Goal: Task Accomplishment & Management: Use online tool/utility

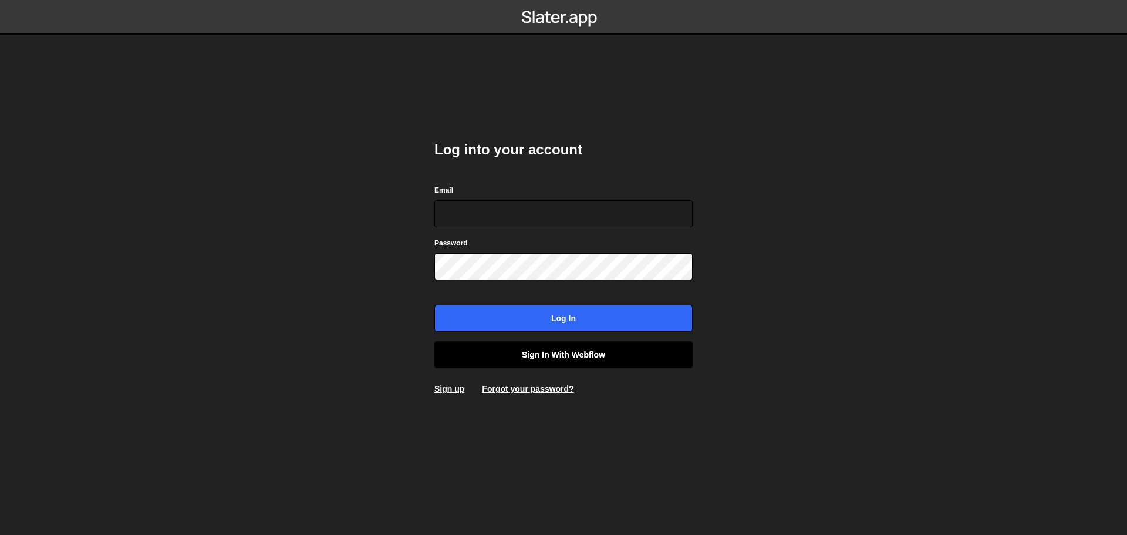
click at [562, 355] on link "Sign in with Webflow" at bounding box center [564, 354] width 258 height 27
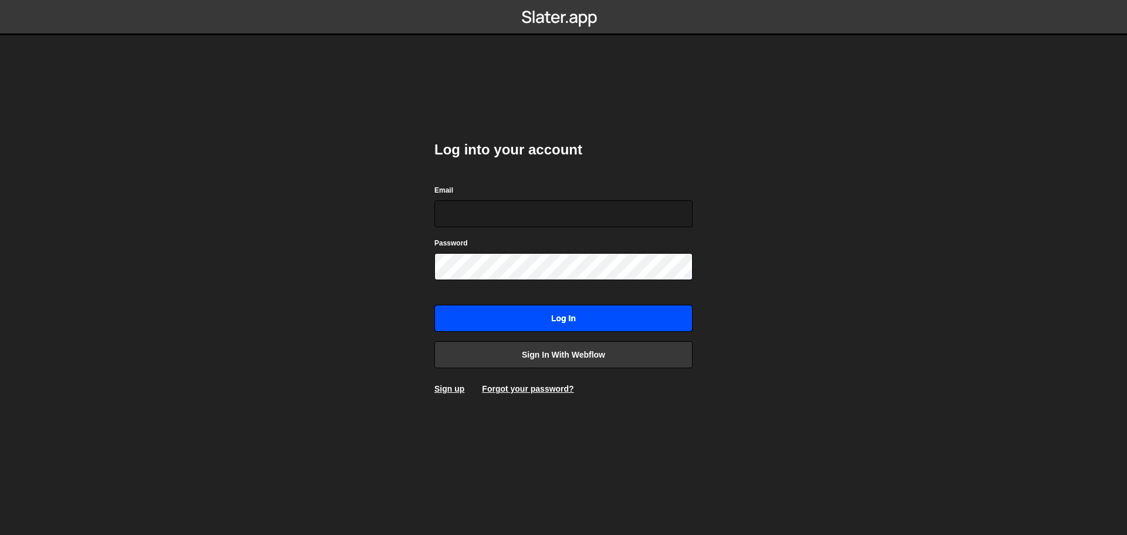
click at [577, 316] on input "Log in" at bounding box center [564, 318] width 258 height 27
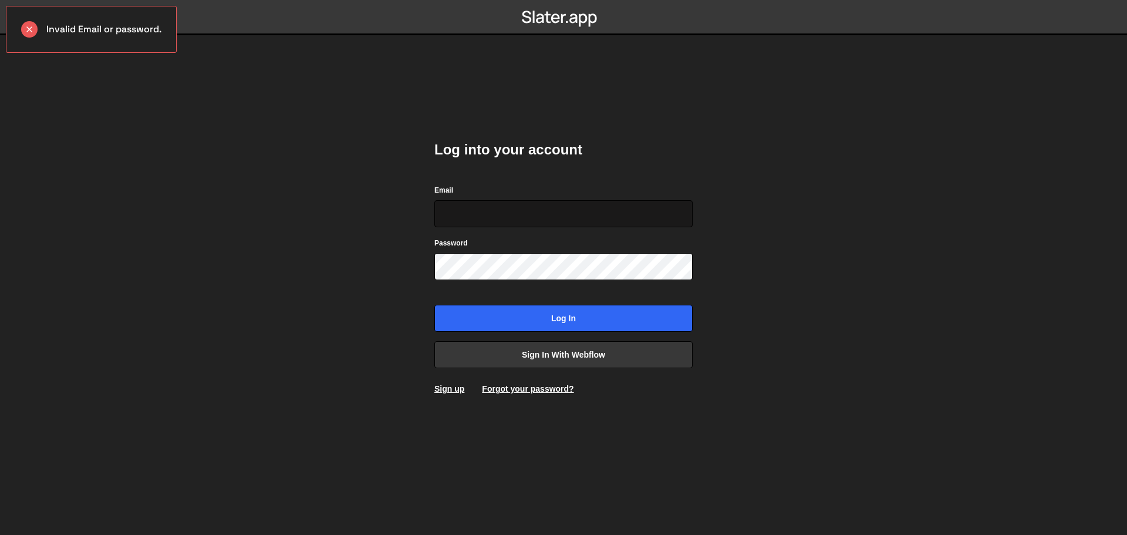
click at [477, 208] on input "Email" at bounding box center [564, 213] width 258 height 27
click at [526, 355] on link "Sign in with Webflow" at bounding box center [564, 354] width 258 height 27
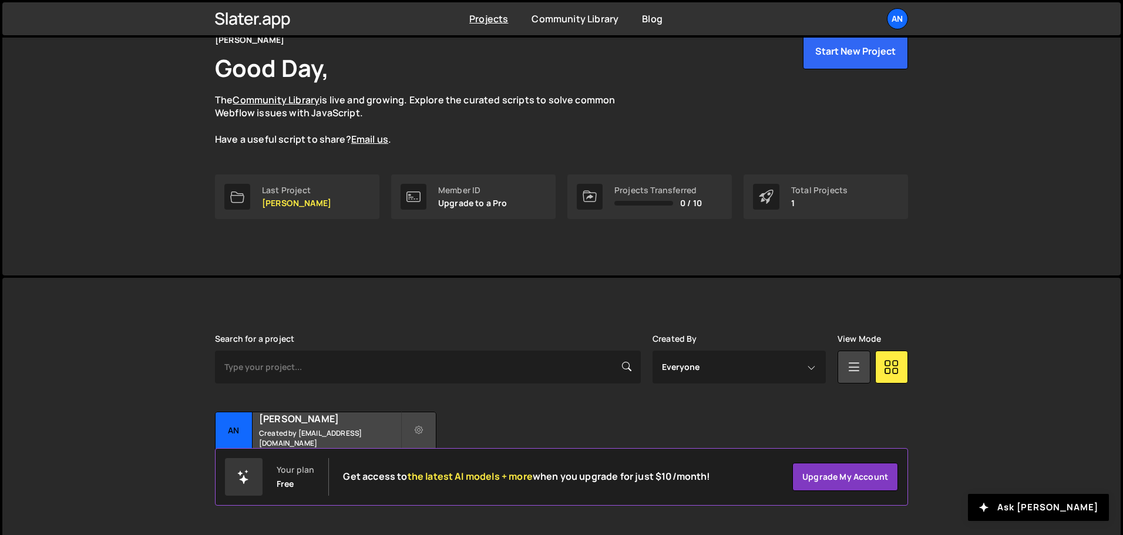
scroll to position [70, 0]
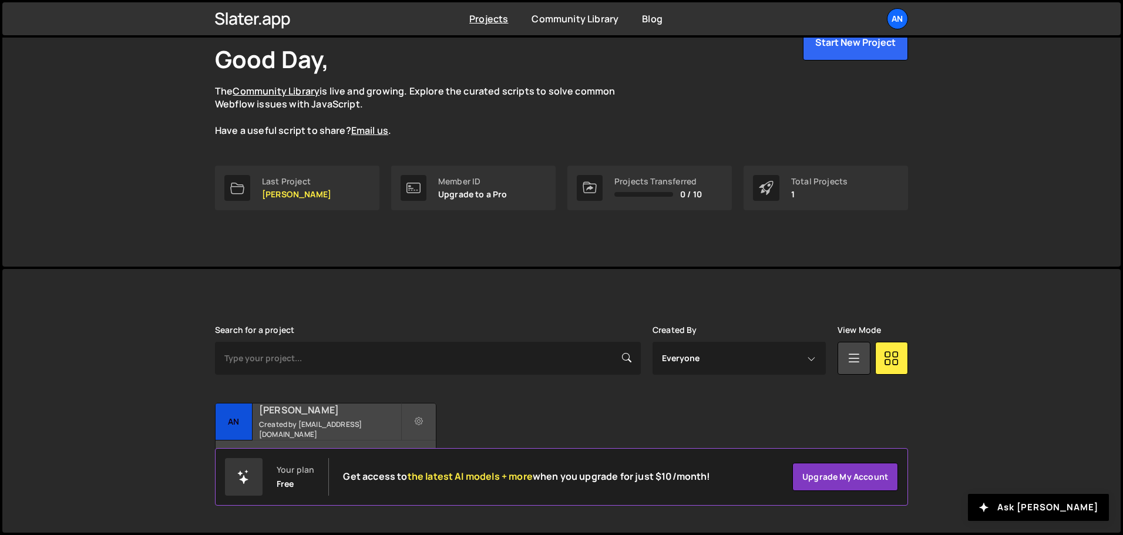
click at [334, 416] on h2 "[PERSON_NAME]" at bounding box center [330, 409] width 142 height 13
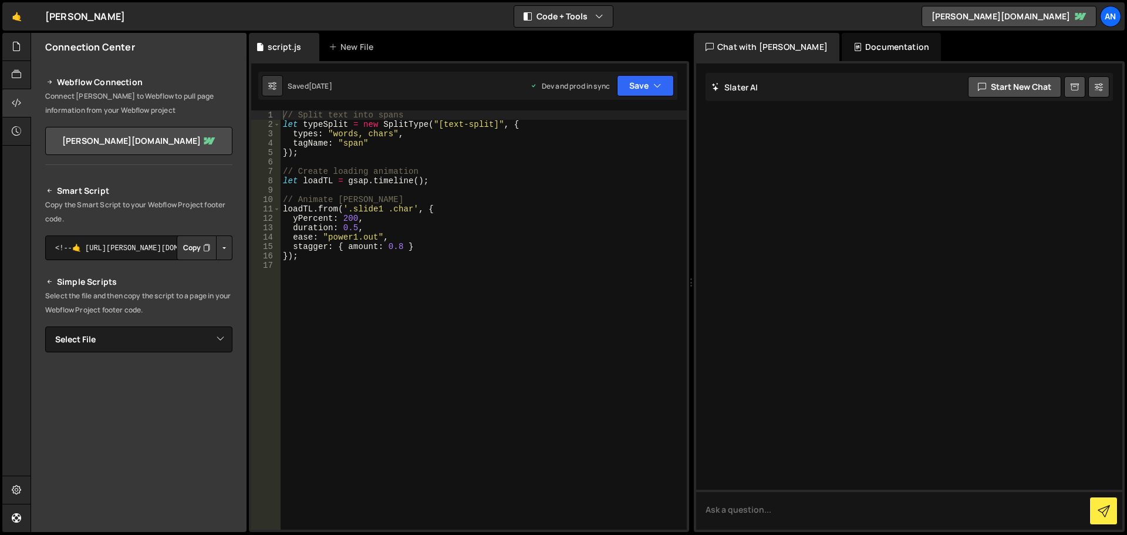
type textarea "let typeSplit = new SplitType("[text-split]", {"
click at [291, 124] on div "// Split text into spans let typeSplit = new SplitType ( "[text-split]" , { typ…" at bounding box center [484, 329] width 406 height 438
click at [298, 163] on div "// Split text into spans let typeSplit = new SplitType ( "[text-split]" , { typ…" at bounding box center [484, 329] width 406 height 438
click at [359, 144] on div "// Split text into spans let typeSplit = new SplitType ( "[text-split]" , { typ…" at bounding box center [484, 329] width 406 height 438
click at [460, 124] on div "// Split text into spans let typeSplit = new SplitType ( "[text-split]" , { typ…" at bounding box center [484, 329] width 406 height 438
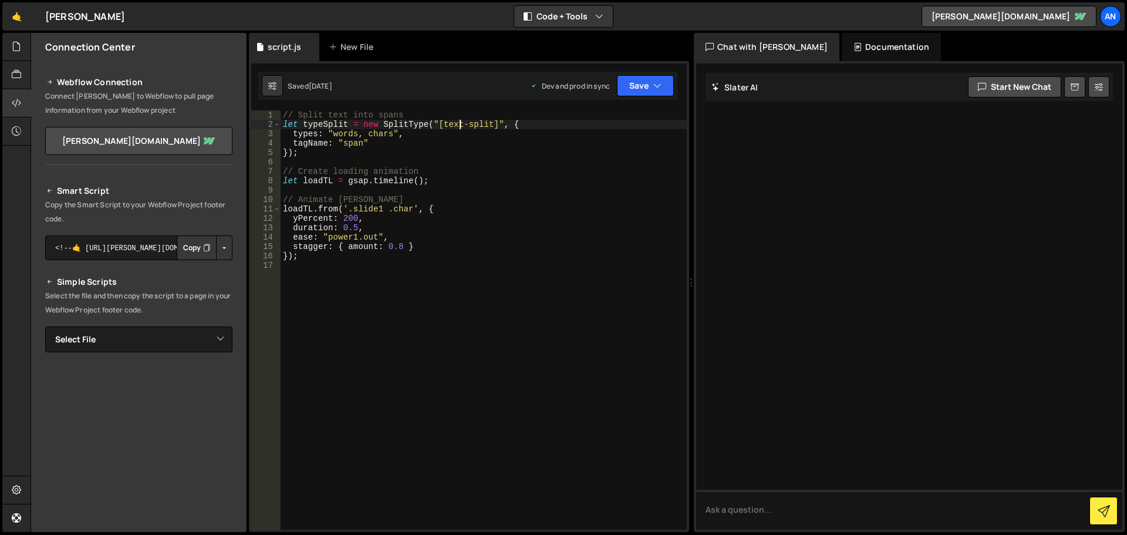
click at [292, 151] on div "// Split text into spans let typeSplit = new SplitType ( "[text-split]" , { typ…" at bounding box center [484, 329] width 406 height 438
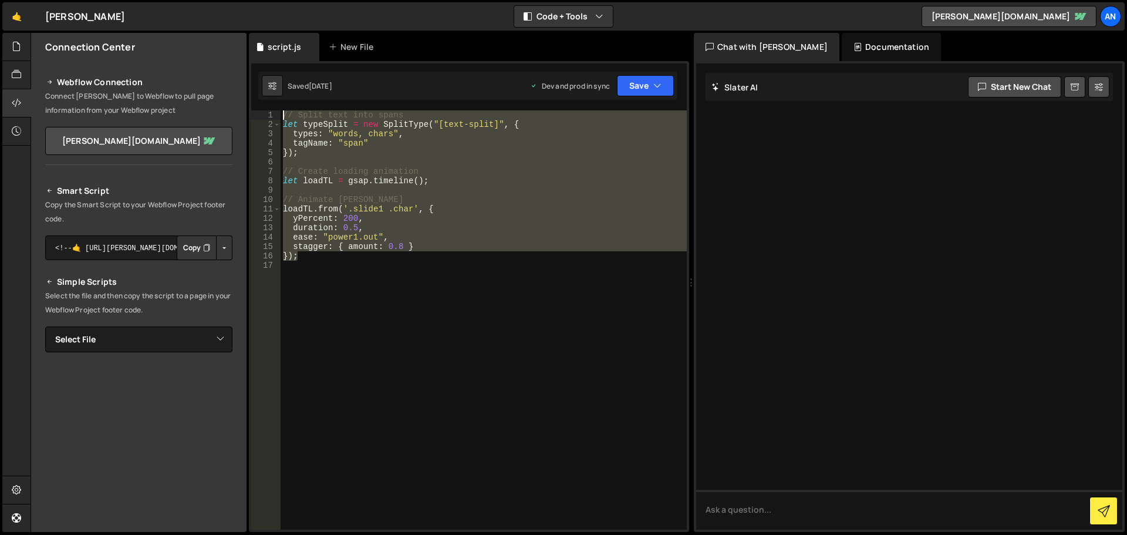
drag, startPoint x: 306, startPoint y: 260, endPoint x: 272, endPoint y: 107, distance: 156.3
click at [272, 107] on div "}); 1 2 3 4 5 6 7 8 9 10 11 12 13 14 15 16 17 // Split text into spans let type…" at bounding box center [469, 296] width 440 height 471
type textarea "// Split text into spans let typeSplit = new SplitType("[text-split]", {"
paste textarea
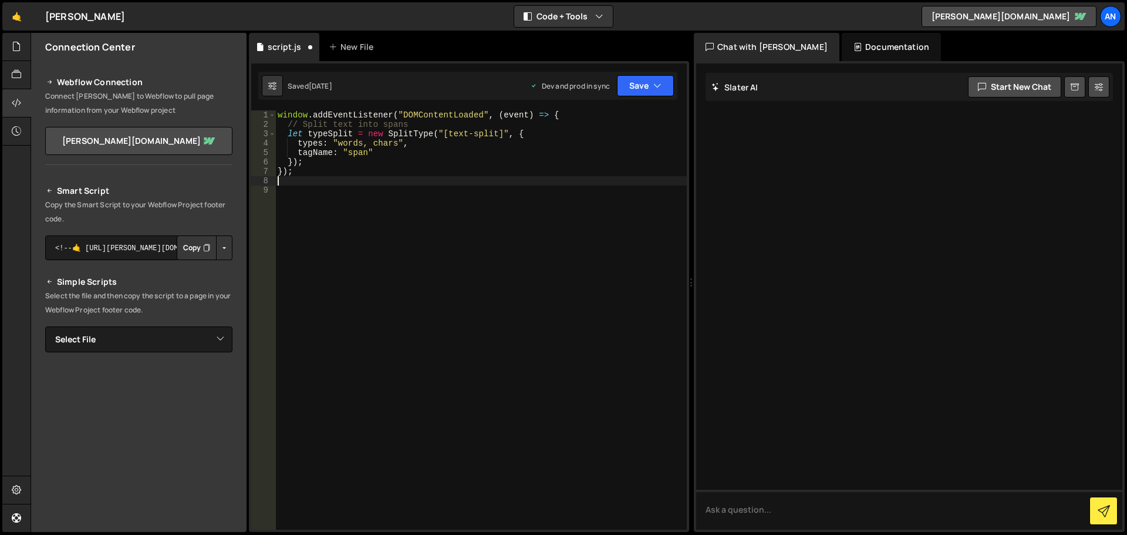
click at [456, 254] on div "window . addEventListener ( "DOMContentLoaded" , ( event ) => { // Split text i…" at bounding box center [481, 329] width 412 height 438
click at [629, 83] on button "Save" at bounding box center [645, 85] width 57 height 21
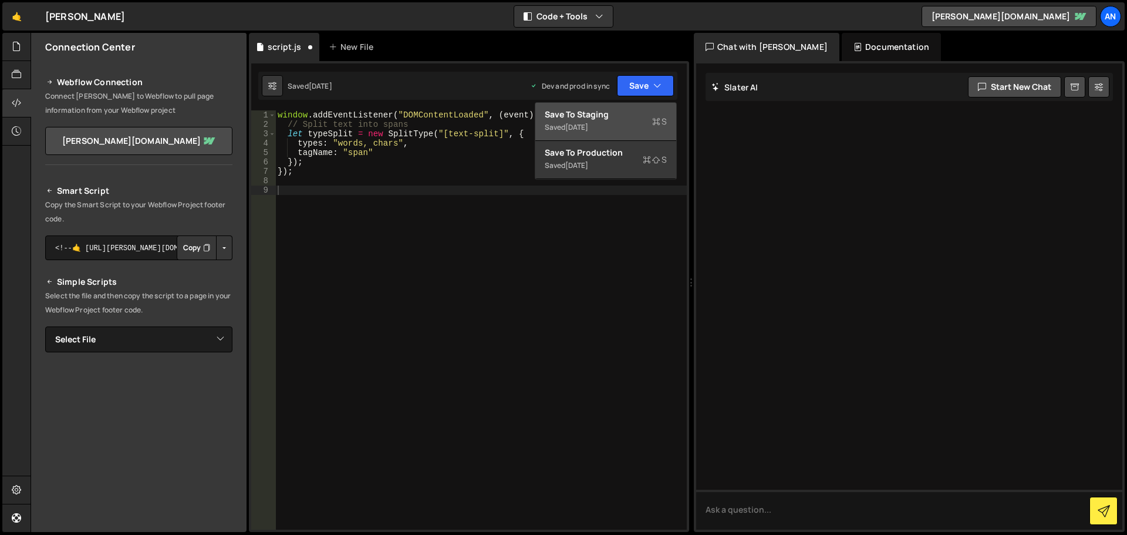
click at [626, 124] on div "Saved [DATE]" at bounding box center [606, 127] width 122 height 14
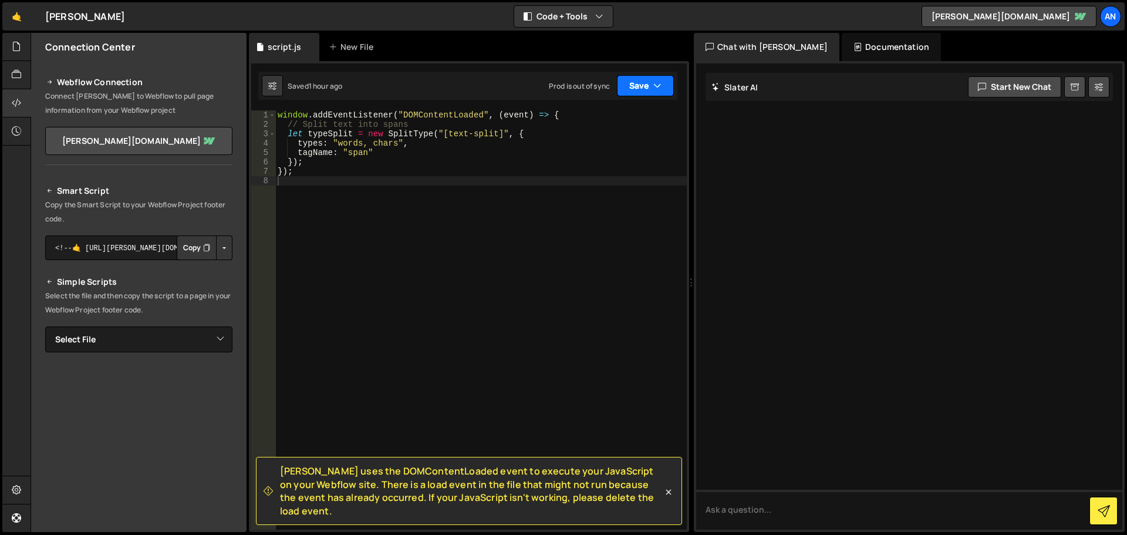
click at [630, 81] on button "Save" at bounding box center [645, 85] width 57 height 21
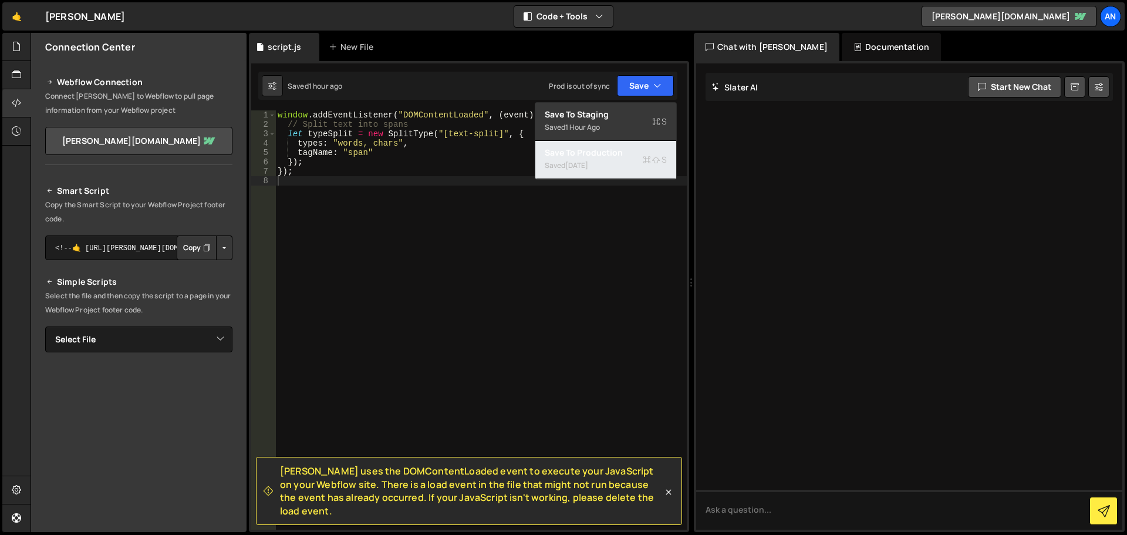
click at [624, 158] on div "Save to Production S" at bounding box center [606, 153] width 122 height 12
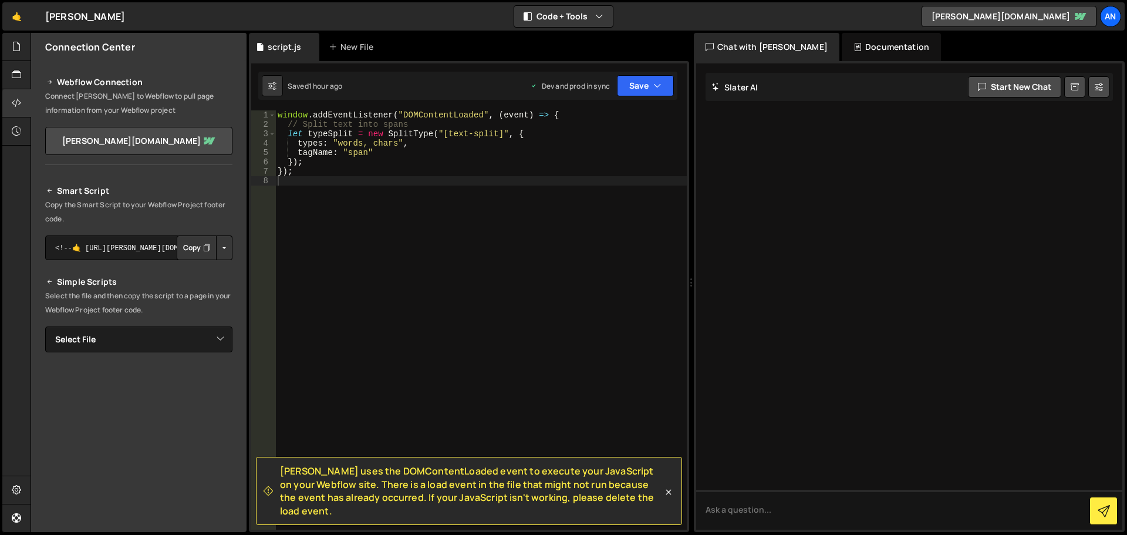
click at [557, 119] on div "window . addEventListener ( "DOMContentLoaded" , ( event ) => { // Split text i…" at bounding box center [481, 329] width 412 height 438
click at [321, 164] on div "window . addEventListener ( "DOMContentLoaded" , ( event ) => { // Split text i…" at bounding box center [481, 329] width 412 height 438
type textarea "});"
click at [296, 165] on div "window . addEventListener ( "DOMContentLoaded" , ( event ) => { // Split text i…" at bounding box center [481, 329] width 412 height 438
click at [285, 162] on div "window . addEventListener ( "DOMContentLoaded" , ( event ) => { // Split text i…" at bounding box center [481, 329] width 412 height 438
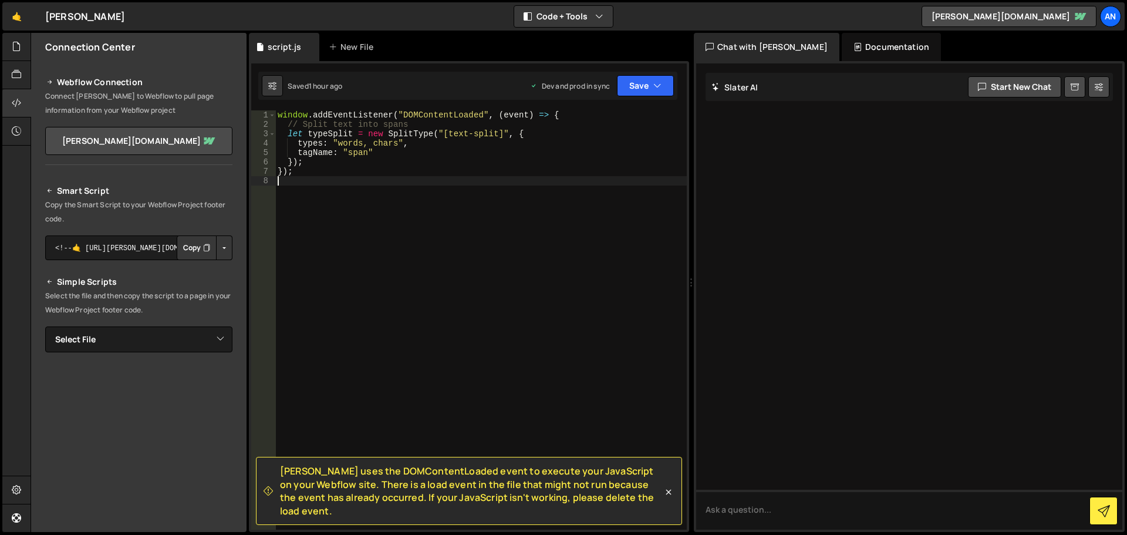
click at [479, 223] on div "window . addEventListener ( "DOMContentLoaded" , ( event ) => { // Split text i…" at bounding box center [481, 329] width 412 height 438
paste textarea "}"
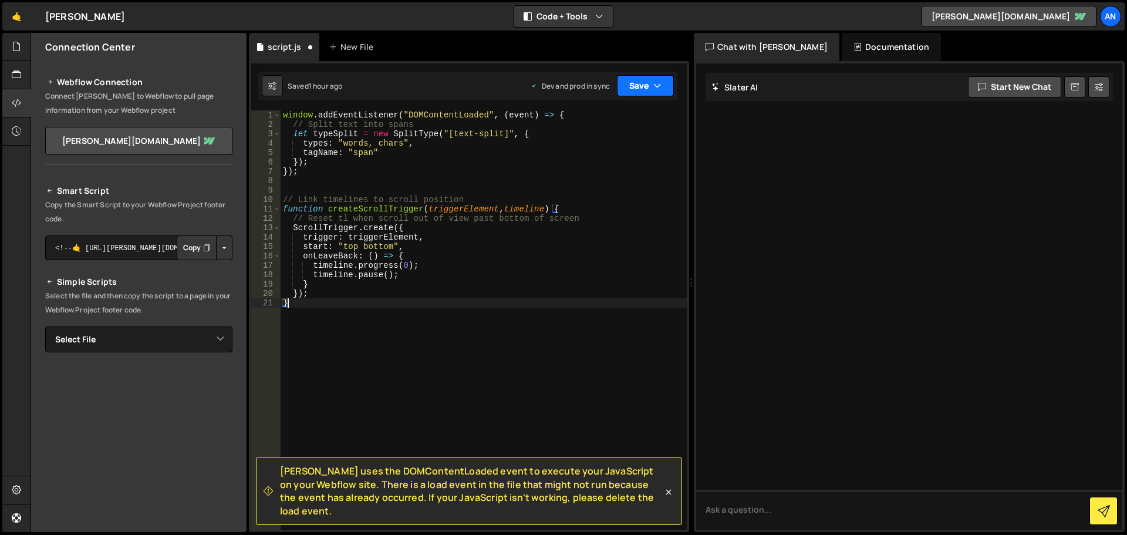
type textarea "}"
click at [637, 82] on button "Save" at bounding box center [645, 85] width 57 height 21
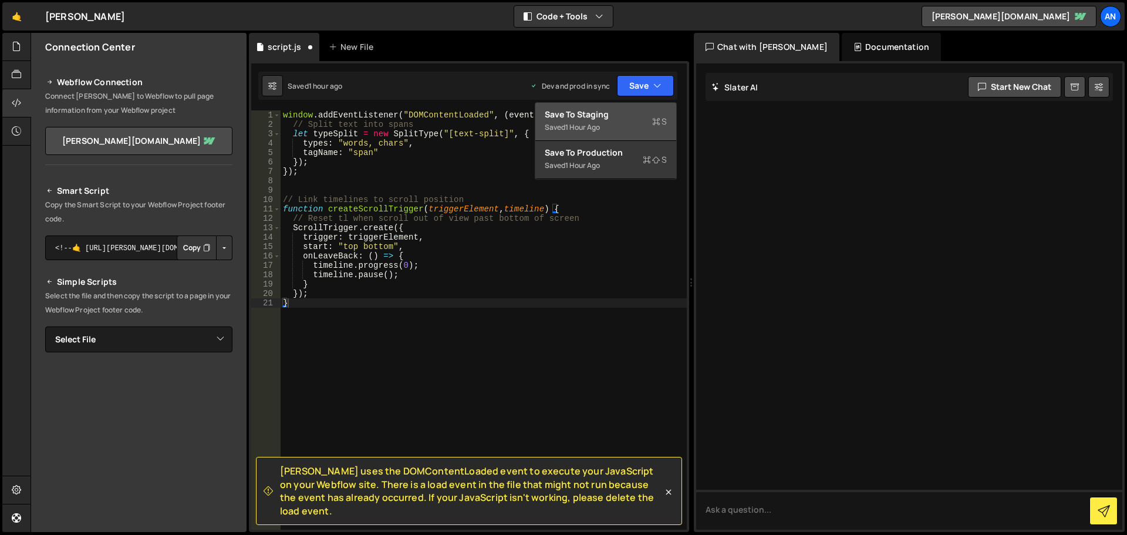
click at [631, 113] on div "Save to Staging S" at bounding box center [606, 115] width 122 height 12
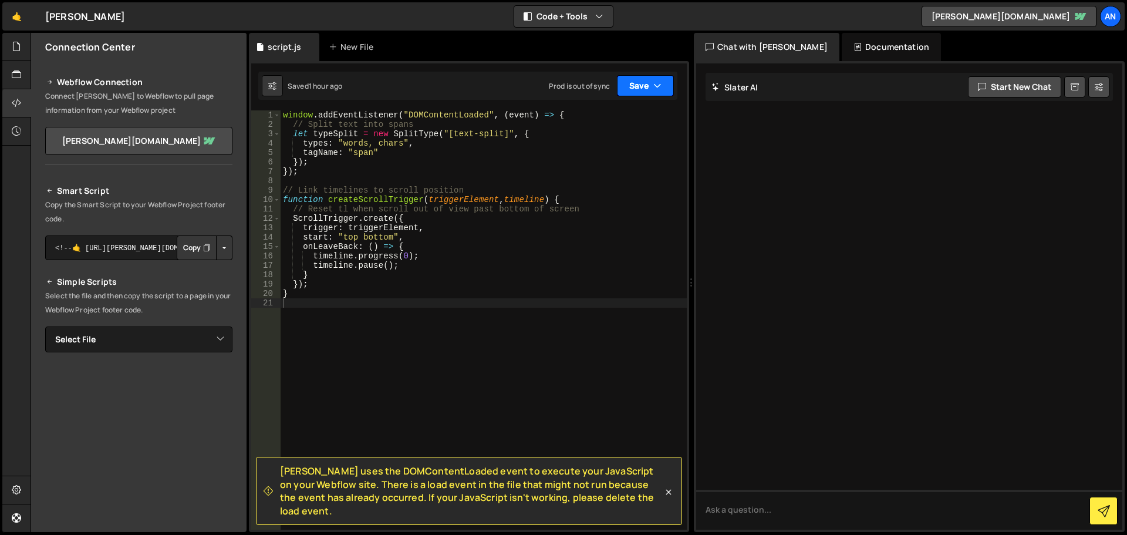
click at [635, 84] on button "Save" at bounding box center [645, 85] width 57 height 21
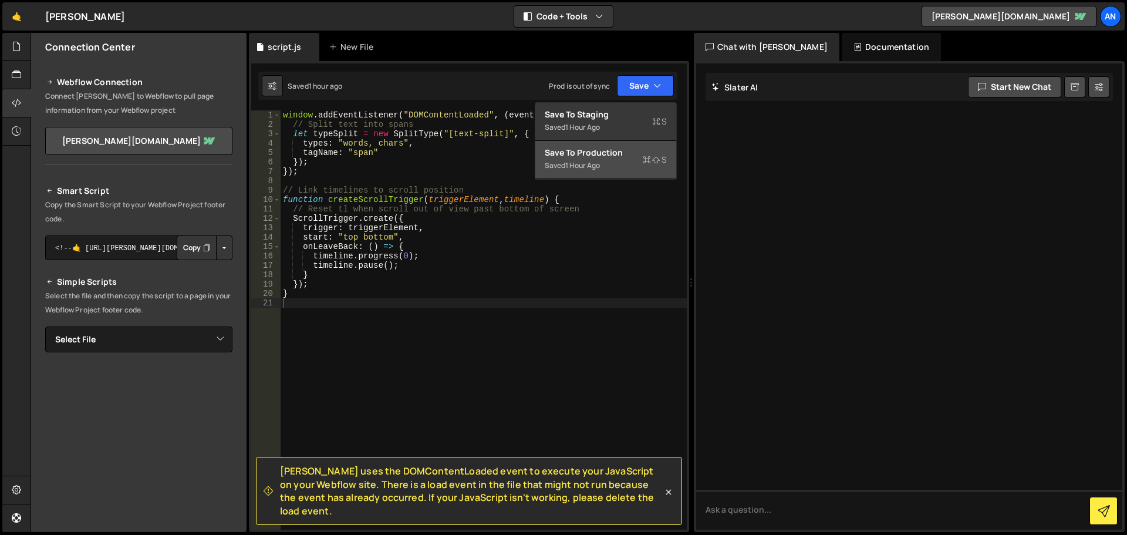
click at [618, 160] on div "Saved 1 hour ago" at bounding box center [606, 166] width 122 height 14
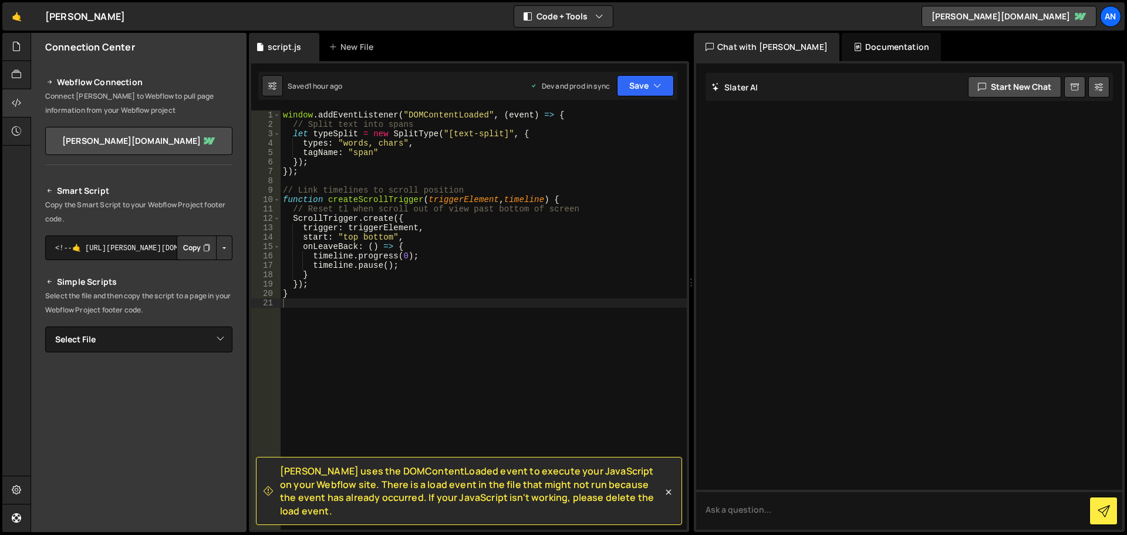
click at [318, 327] on div "window . addEventListener ( "DOMContentLoaded" , ( event ) => { // Split text i…" at bounding box center [484, 329] width 406 height 438
paste textarea "});"
type textarea "});"
click at [643, 84] on button "Save" at bounding box center [645, 85] width 57 height 21
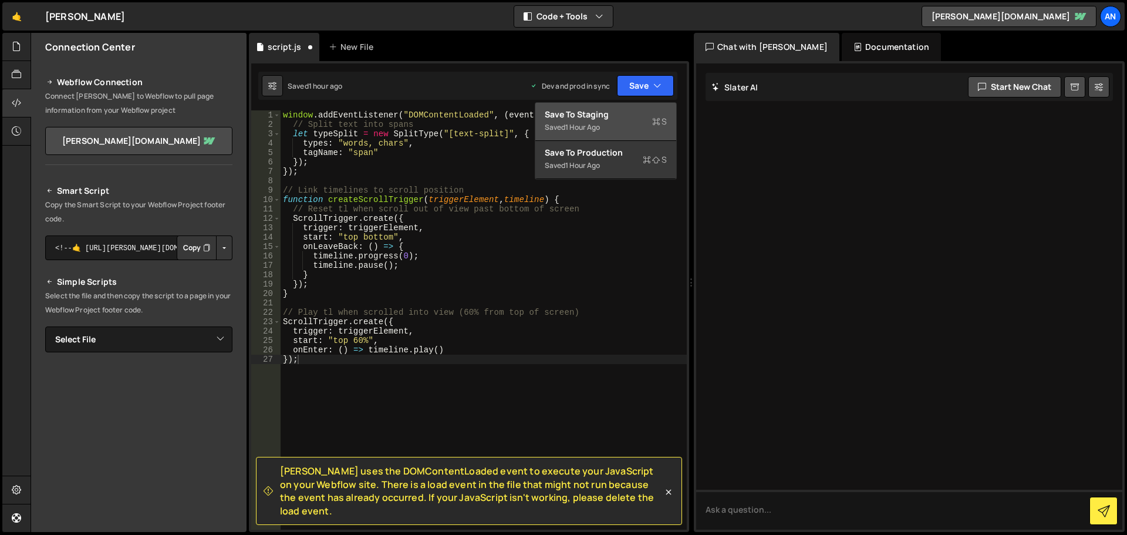
click at [662, 130] on div "Saved 1 hour ago" at bounding box center [606, 127] width 122 height 14
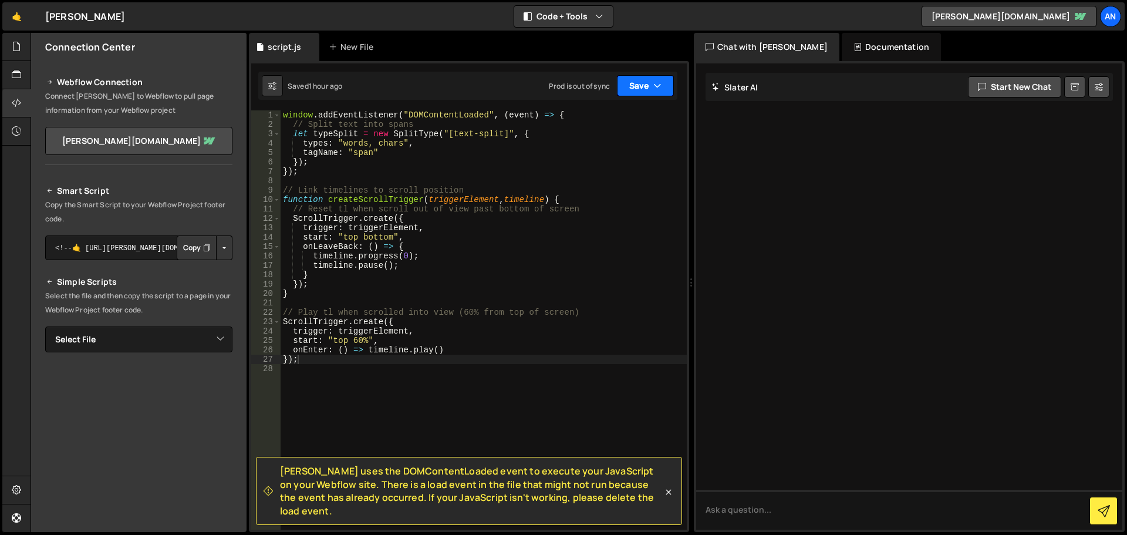
click at [654, 92] on button "Save" at bounding box center [645, 85] width 57 height 21
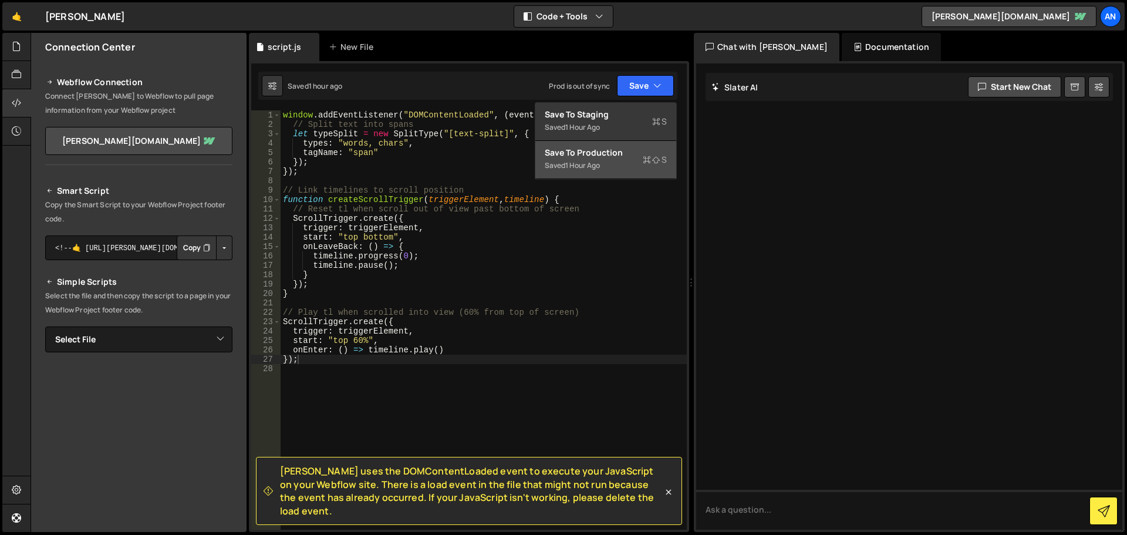
click at [648, 163] on icon at bounding box center [647, 160] width 8 height 12
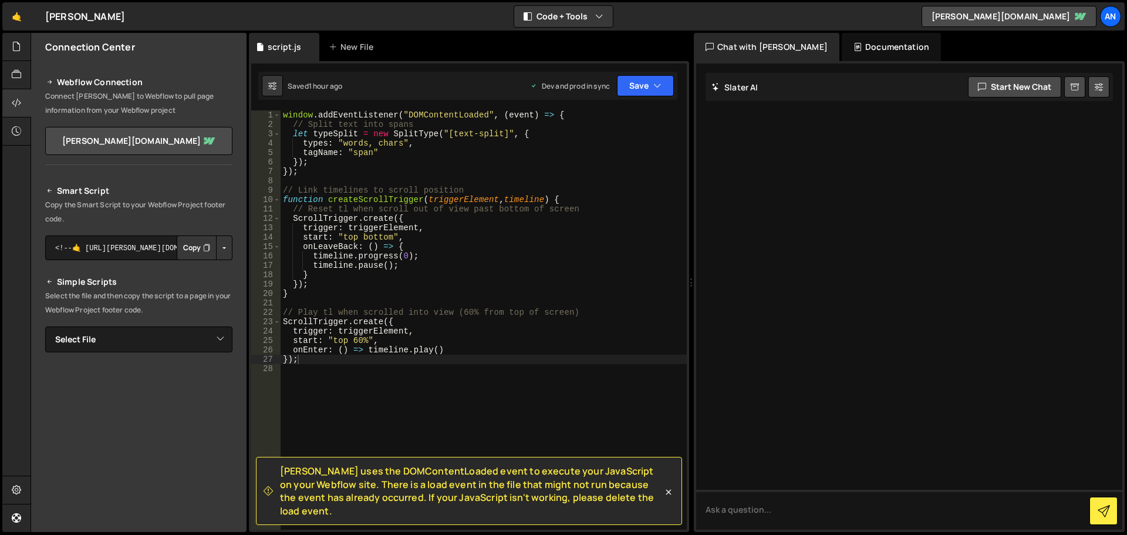
click at [316, 370] on div "window . addEventListener ( "DOMContentLoaded" , ( event ) => { // Split text i…" at bounding box center [484, 329] width 406 height 438
click at [309, 361] on div "window . addEventListener ( "DOMContentLoaded" , ( event ) => { // Split text i…" at bounding box center [484, 329] width 406 height 438
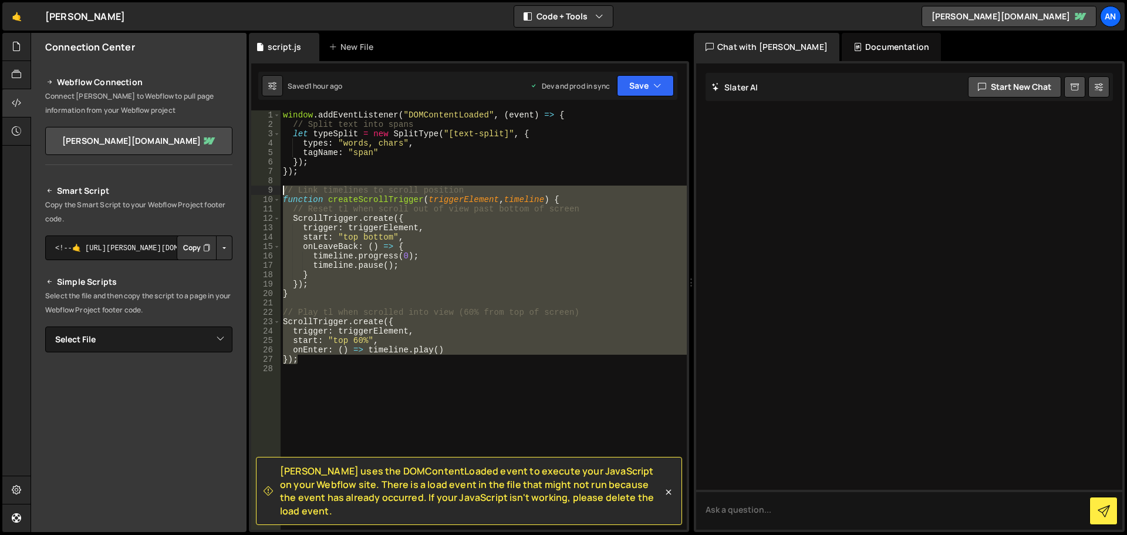
drag, startPoint x: 311, startPoint y: 361, endPoint x: 281, endPoint y: 186, distance: 176.8
click at [281, 186] on div "window . addEventListener ( "DOMContentLoaded" , ( event ) => { // Split text i…" at bounding box center [484, 329] width 406 height 438
type textarea "// Link timelines to scroll position function createScrollTrigger(triggerElemen…"
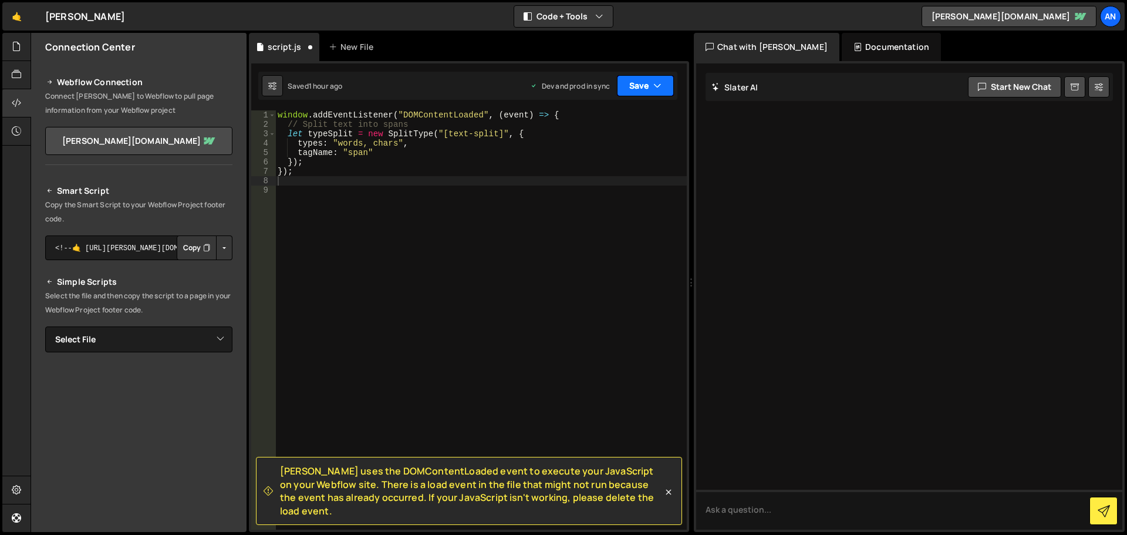
click at [642, 79] on button "Save" at bounding box center [645, 85] width 57 height 21
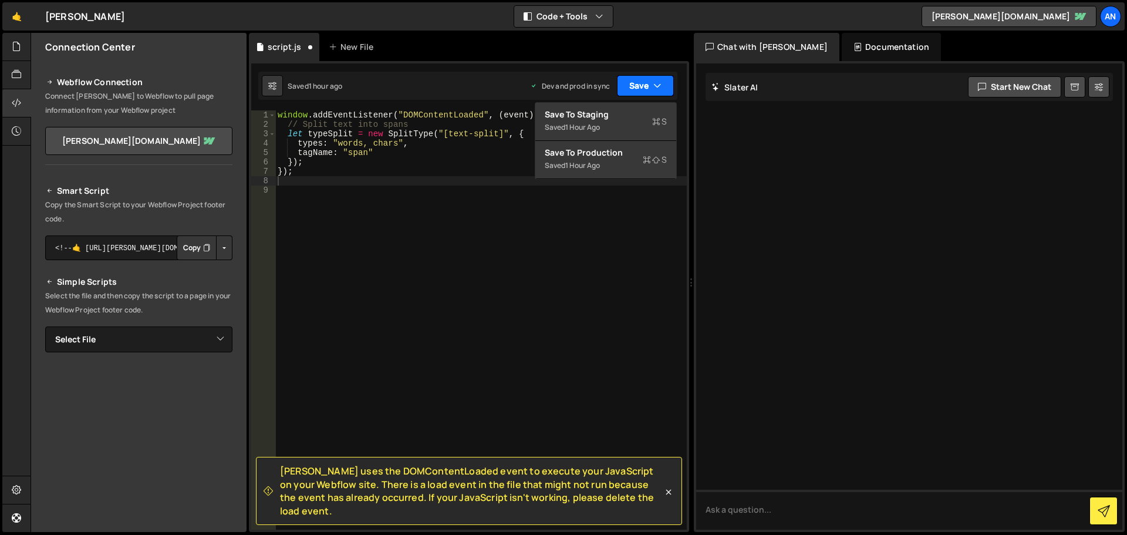
click at [665, 83] on button "Save" at bounding box center [645, 85] width 57 height 21
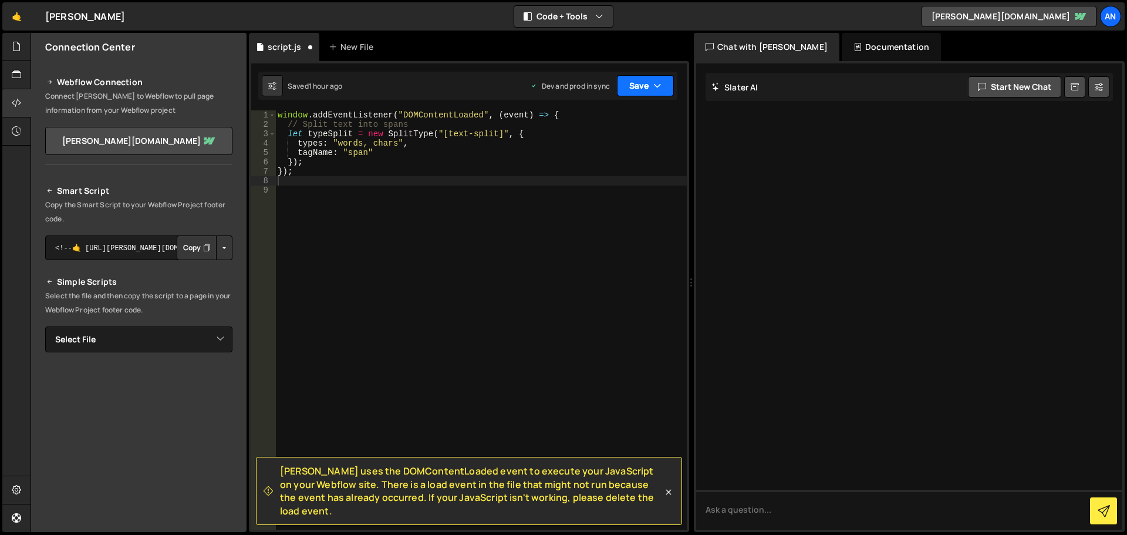
click at [659, 88] on icon "button" at bounding box center [658, 86] width 8 height 12
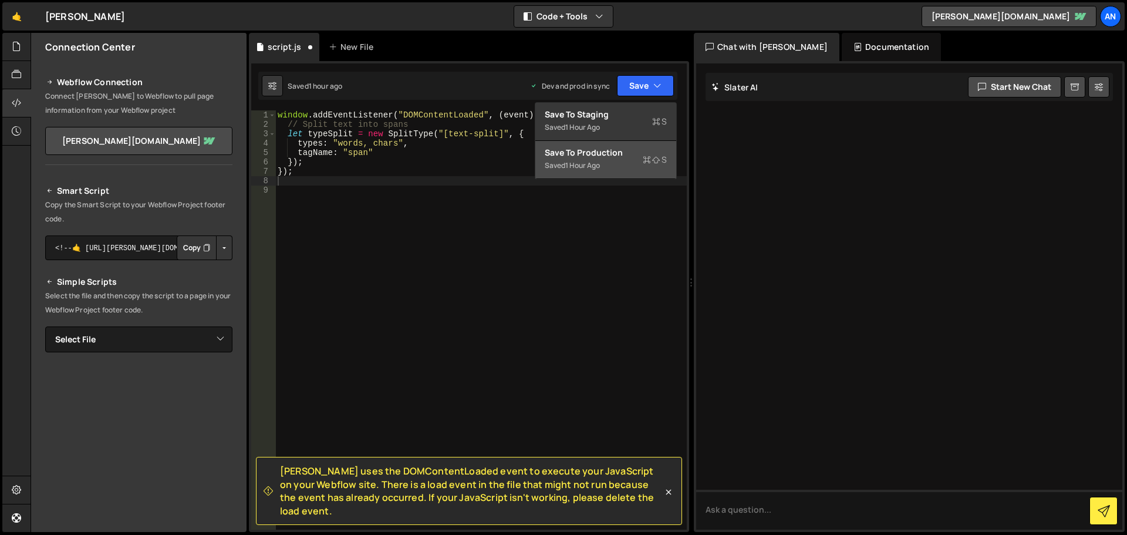
click at [634, 157] on div "Save to Production S" at bounding box center [606, 153] width 122 height 12
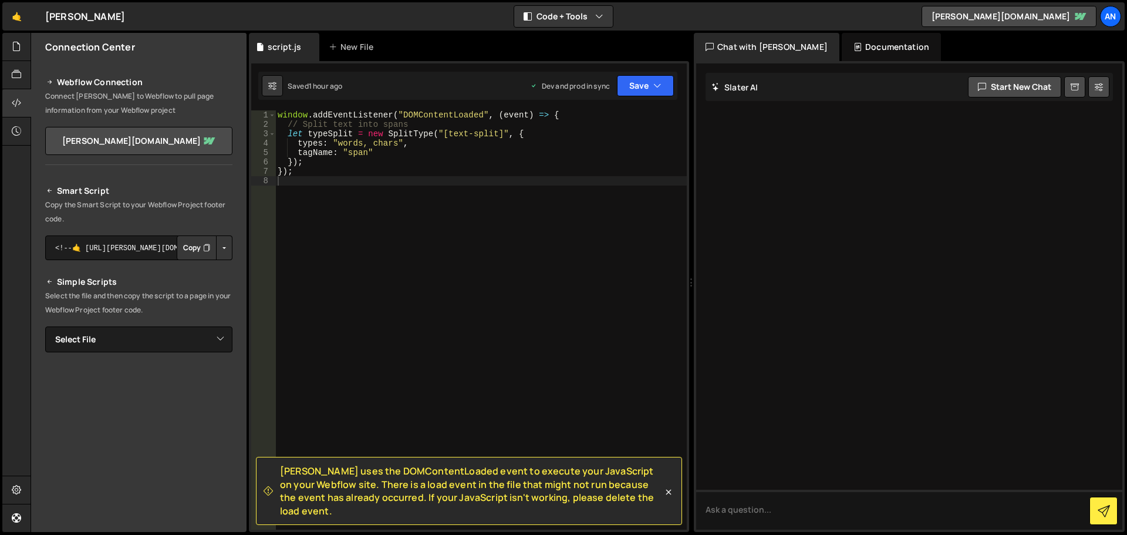
click at [472, 177] on div "window . addEventListener ( "DOMContentLoaded" , ( event ) => { // Split text i…" at bounding box center [481, 329] width 412 height 438
paste textarea "});"
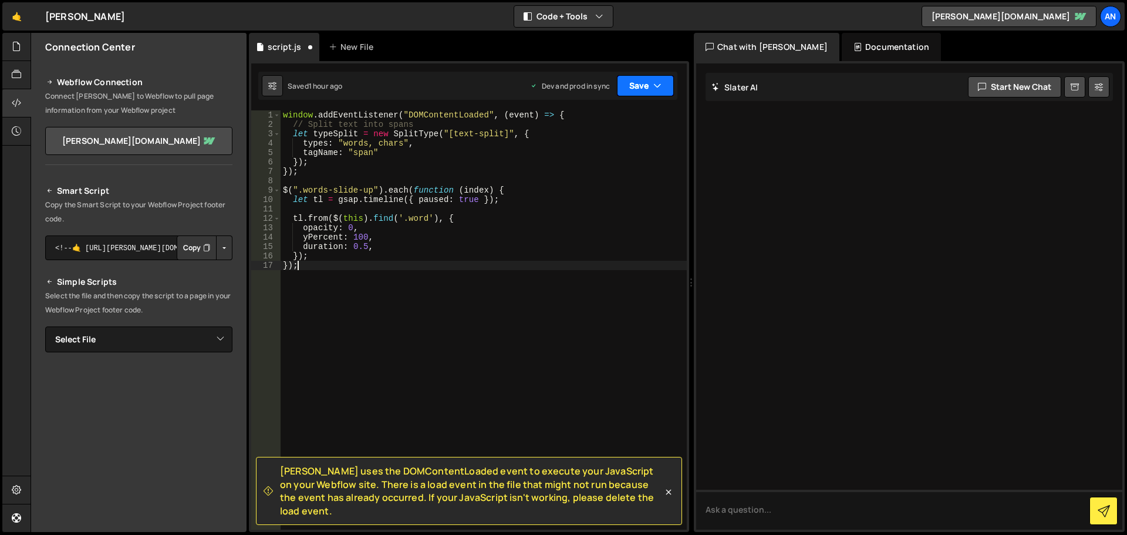
click at [639, 82] on button "Save" at bounding box center [645, 85] width 57 height 21
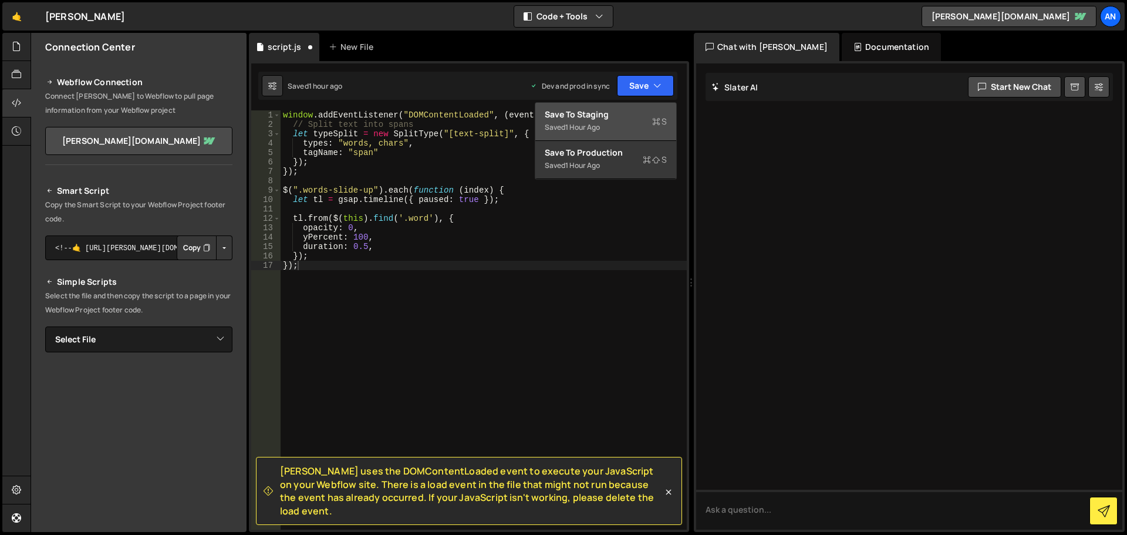
click at [596, 118] on div "Save to Staging S" at bounding box center [606, 115] width 122 height 12
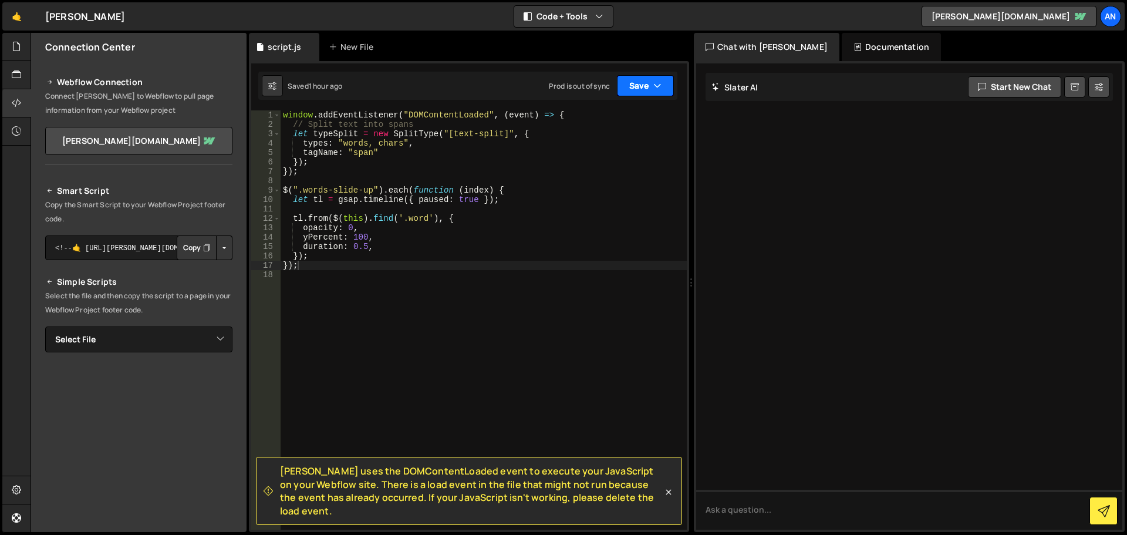
click at [635, 80] on button "Save" at bounding box center [645, 85] width 57 height 21
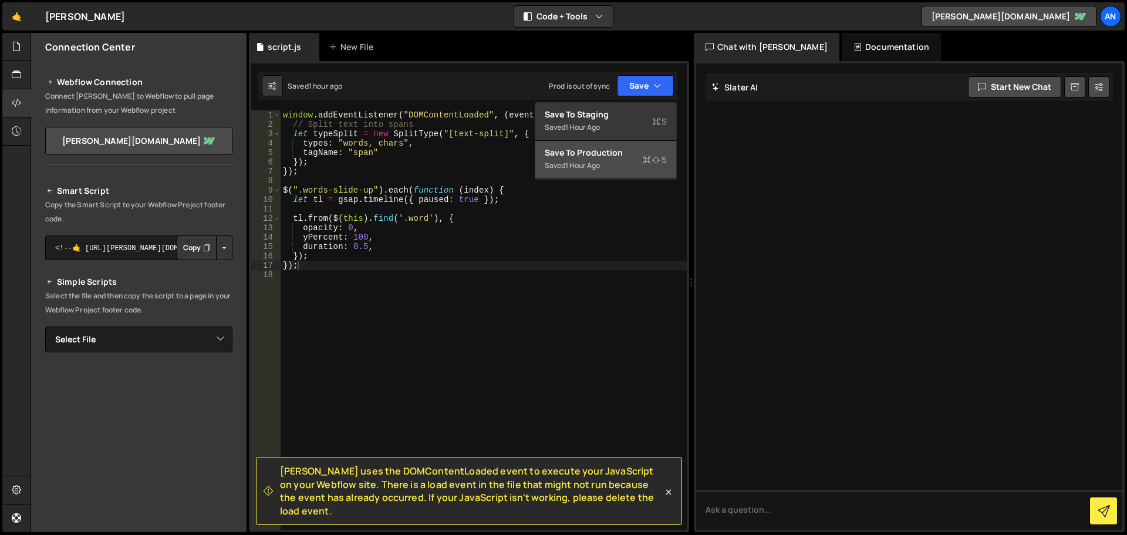
click at [612, 160] on div "Saved 1 hour ago" at bounding box center [606, 166] width 122 height 14
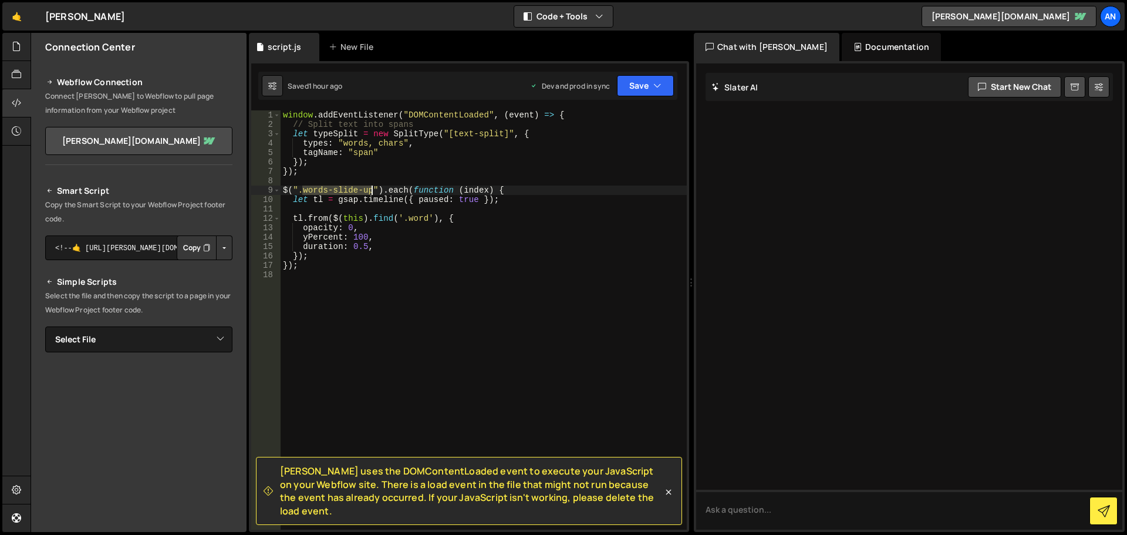
drag, startPoint x: 302, startPoint y: 187, endPoint x: 375, endPoint y: 188, distance: 72.8
click at [373, 188] on div "window . addEventListener ( "DOMContentLoaded" , ( event ) => { // Split text i…" at bounding box center [484, 329] width 406 height 438
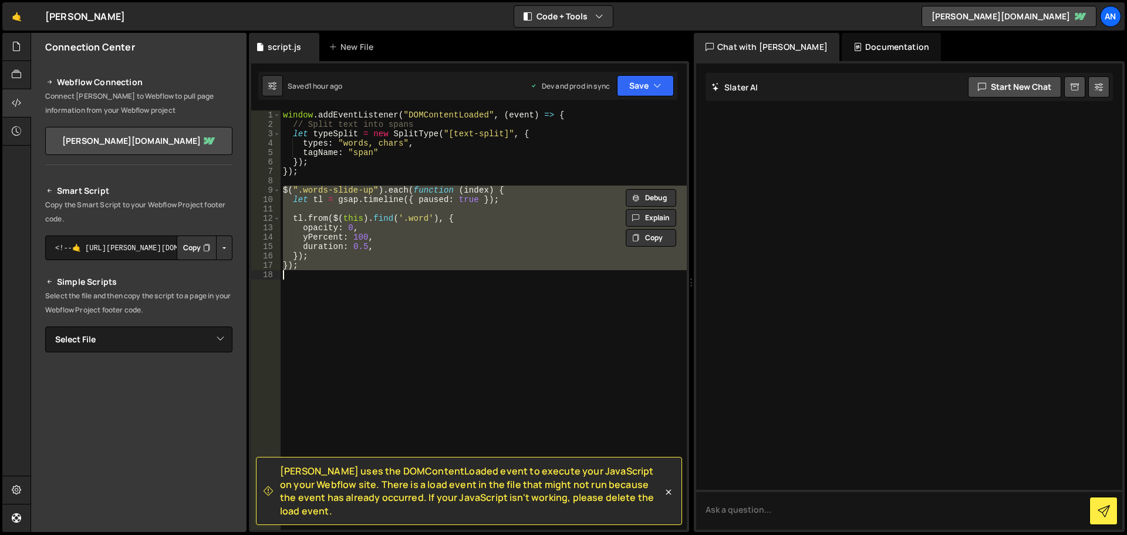
drag, startPoint x: 284, startPoint y: 188, endPoint x: 360, endPoint y: 264, distance: 107.1
click at [360, 269] on div "window . addEventListener ( "DOMContentLoaded" , ( event ) => { // Split text i…" at bounding box center [484, 329] width 406 height 438
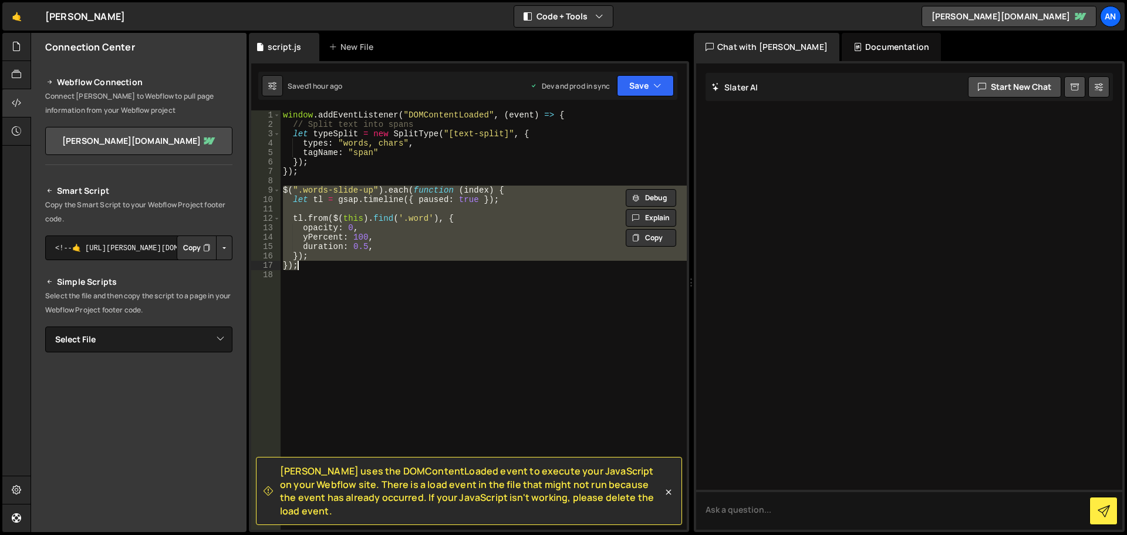
paste textarea
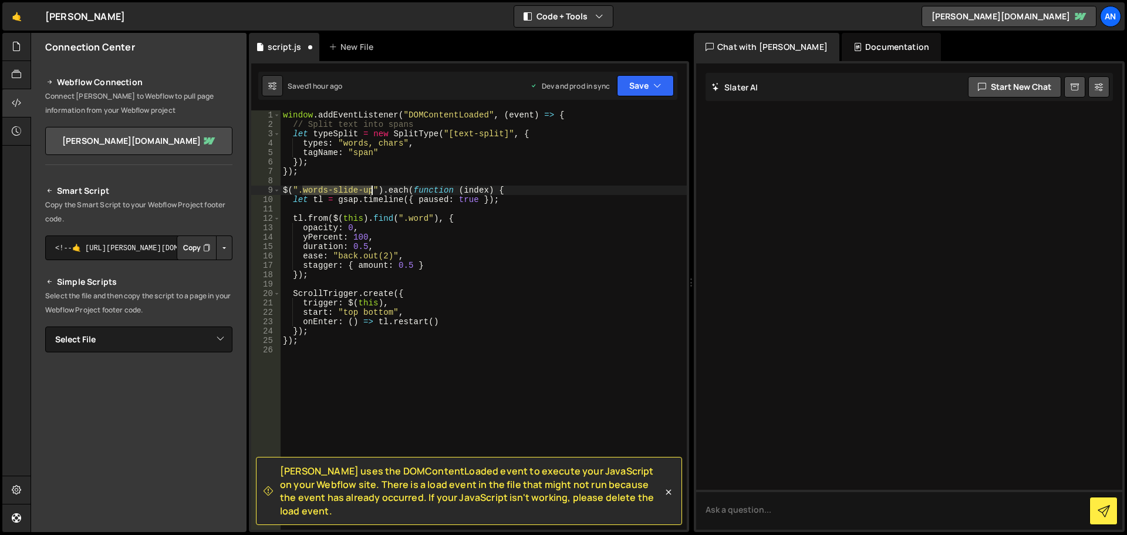
drag, startPoint x: 302, startPoint y: 190, endPoint x: 369, endPoint y: 190, distance: 66.9
click at [369, 190] on div "window . addEventListener ( "DOMContentLoaded" , ( event ) => { // Split text i…" at bounding box center [484, 329] width 406 height 438
type textarea "$(".words-slide-up").each(function (index) {"
click at [632, 78] on button "Save" at bounding box center [645, 85] width 57 height 21
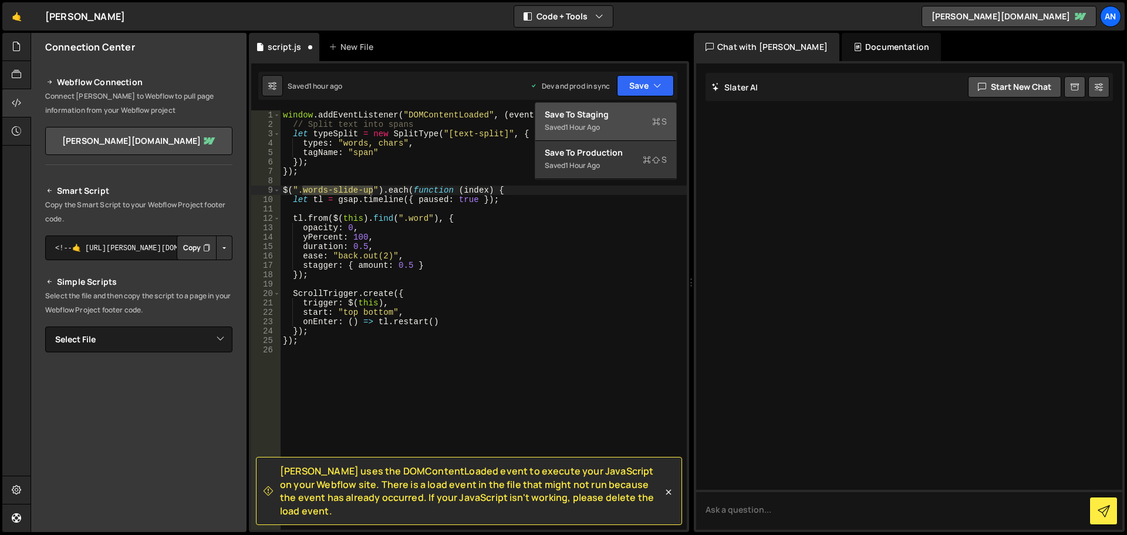
click at [638, 106] on button "Save to Staging S Saved 1 hour ago" at bounding box center [606, 122] width 141 height 38
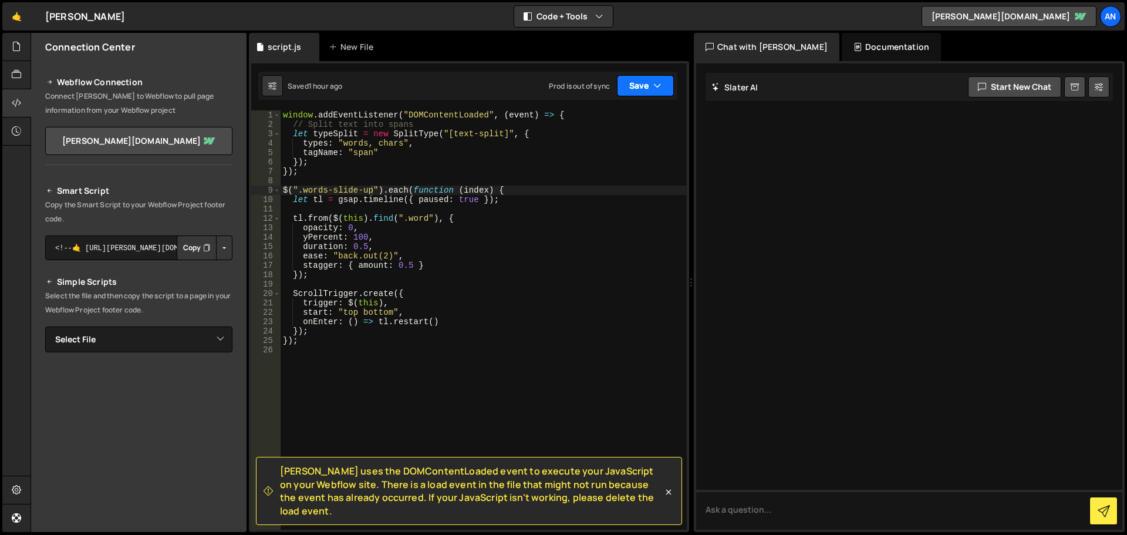
click at [639, 86] on button "Save" at bounding box center [645, 85] width 57 height 21
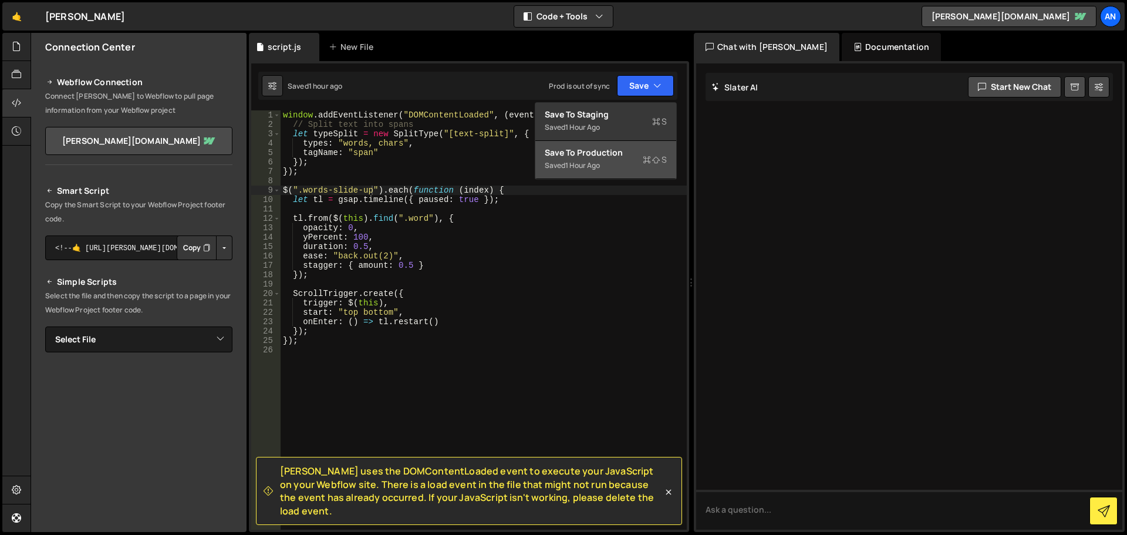
click at [632, 151] on div "Save to Production S" at bounding box center [606, 153] width 122 height 12
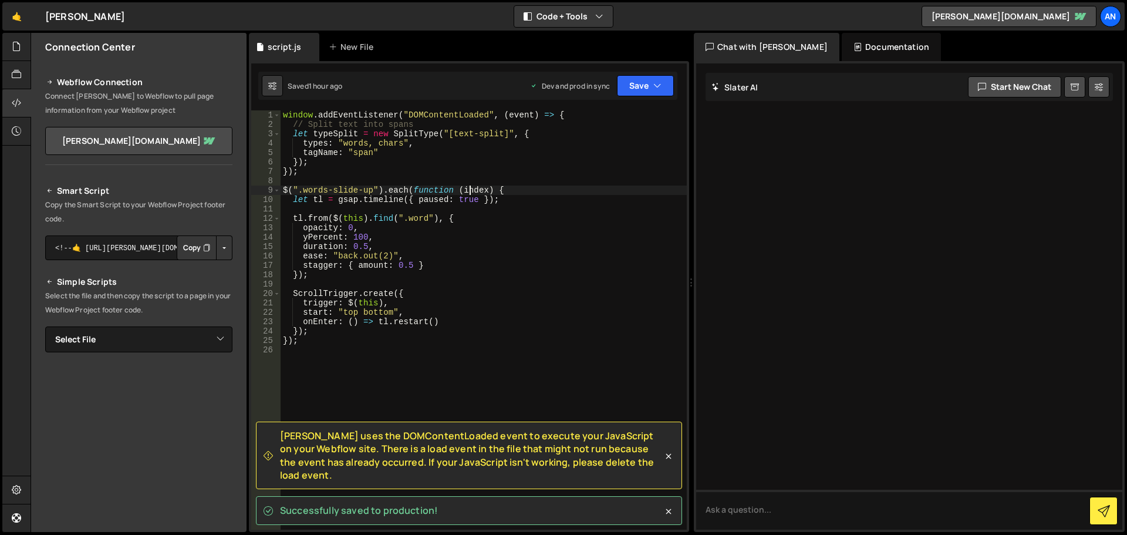
click at [472, 187] on div "window . addEventListener ( "DOMContentLoaded" , ( event ) => { // Split text i…" at bounding box center [484, 329] width 406 height 438
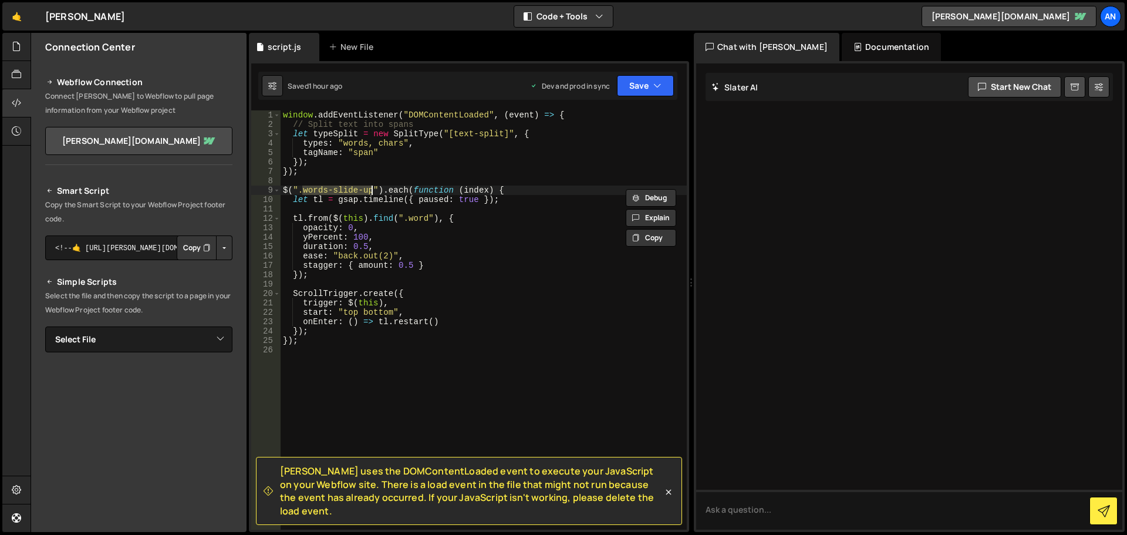
drag, startPoint x: 302, startPoint y: 188, endPoint x: 370, endPoint y: 190, distance: 68.1
click at [370, 190] on div "window . addEventListener ( "DOMContentLoaded" , ( event ) => { // Split text i…" at bounding box center [484, 329] width 406 height 438
click at [644, 82] on button "Save" at bounding box center [645, 85] width 57 height 21
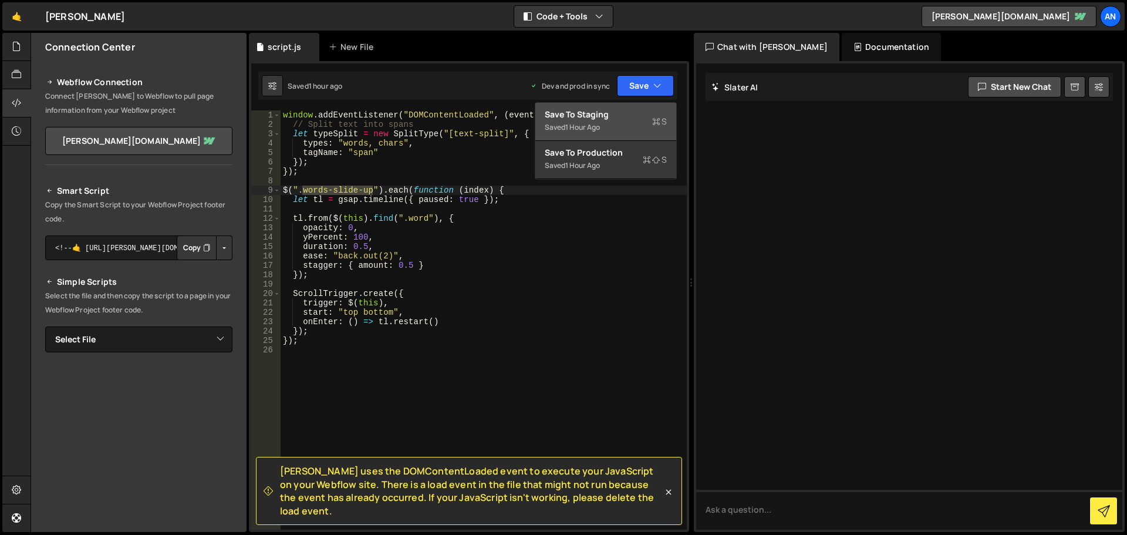
click at [634, 122] on div "Saved 1 hour ago" at bounding box center [606, 127] width 122 height 14
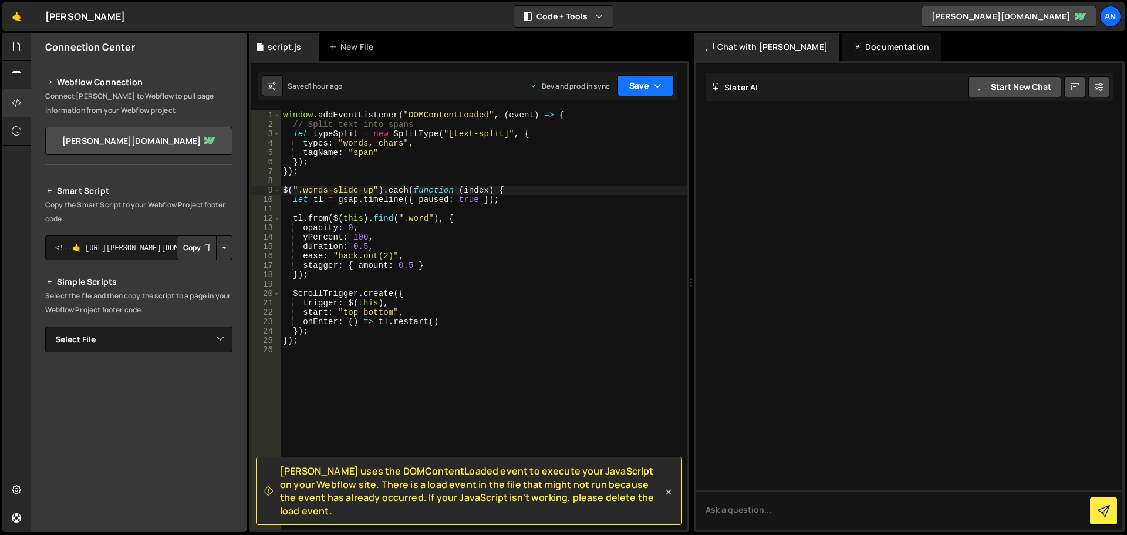
click at [641, 85] on button "Save" at bounding box center [645, 85] width 57 height 21
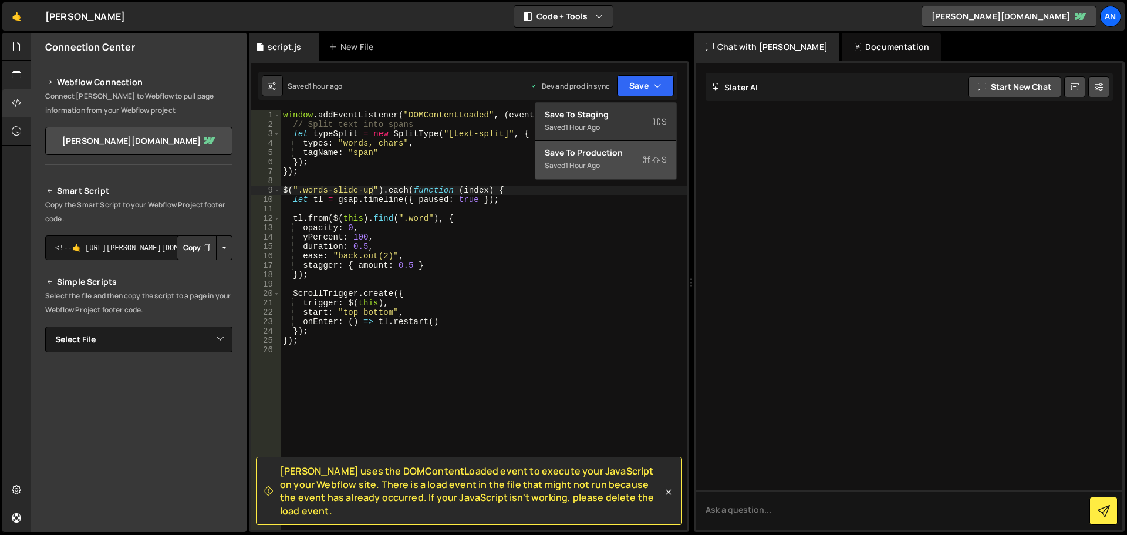
click at [615, 164] on div "Saved 1 hour ago" at bounding box center [606, 166] width 122 height 14
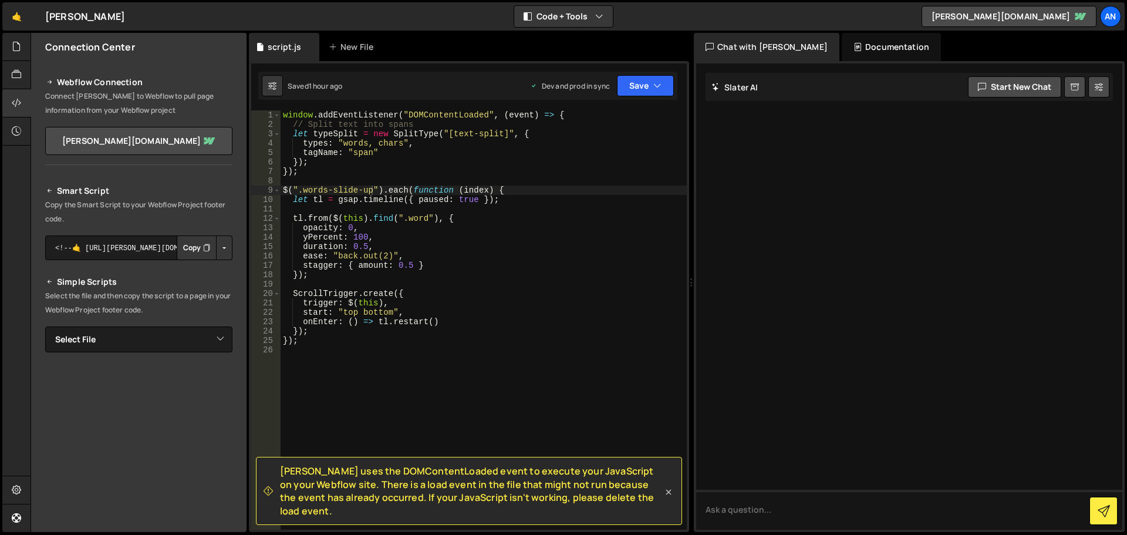
click at [668, 498] on icon at bounding box center [669, 492] width 12 height 12
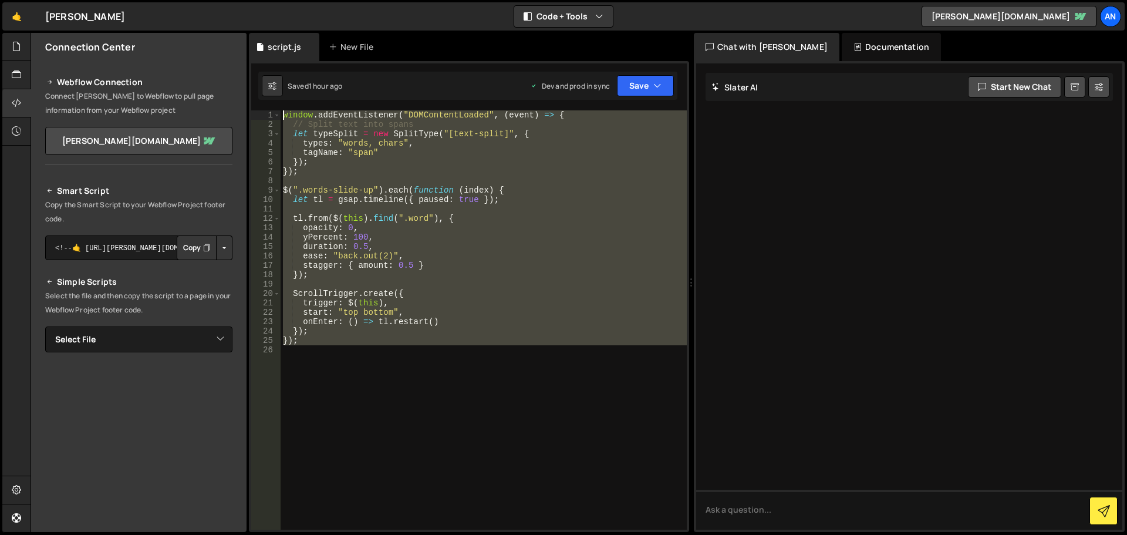
drag, startPoint x: 349, startPoint y: 346, endPoint x: 274, endPoint y: 110, distance: 248.1
click at [274, 110] on div "1 2 3 4 5 6 7 8 9 10 11 12 13 14 15 16 17 18 19 20 21 22 23 24 25 26 window . a…" at bounding box center [469, 296] width 440 height 471
paste textarea "});"
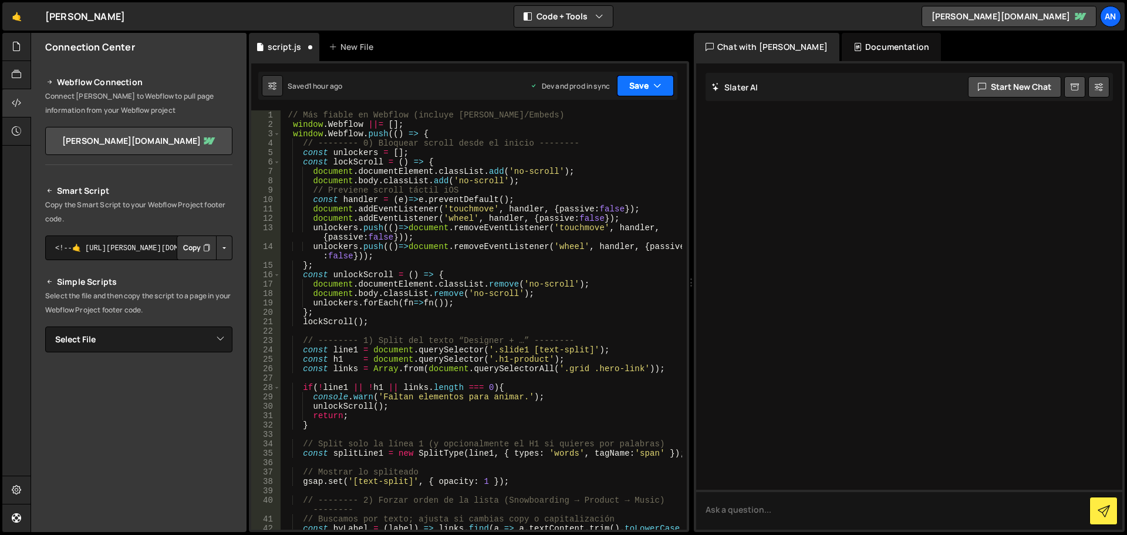
click at [645, 79] on button "Save" at bounding box center [645, 85] width 57 height 21
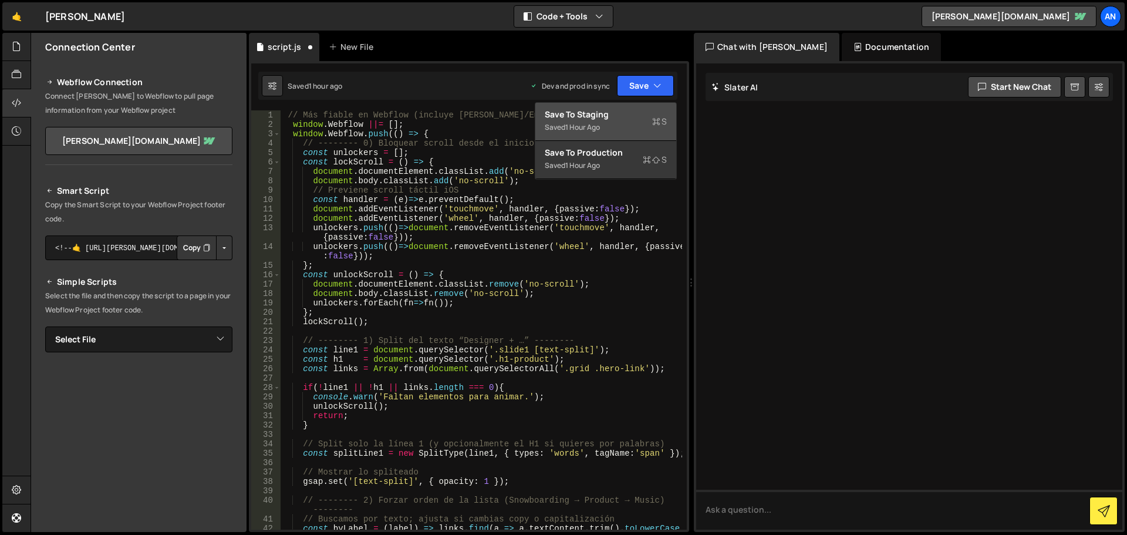
click at [641, 120] on div "Saved 1 hour ago" at bounding box center [606, 127] width 122 height 14
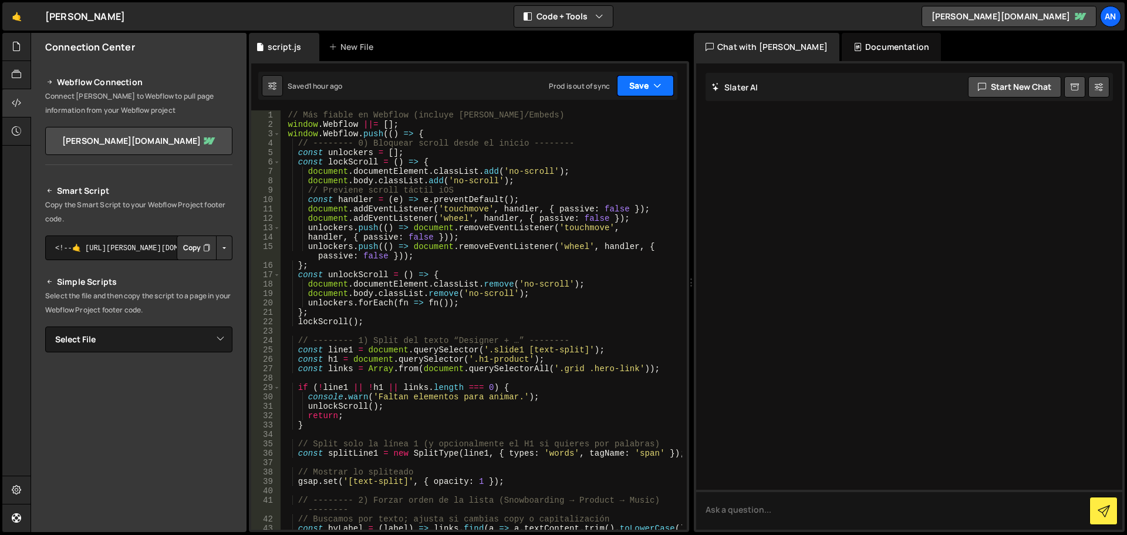
click at [639, 86] on button "Save" at bounding box center [645, 85] width 57 height 21
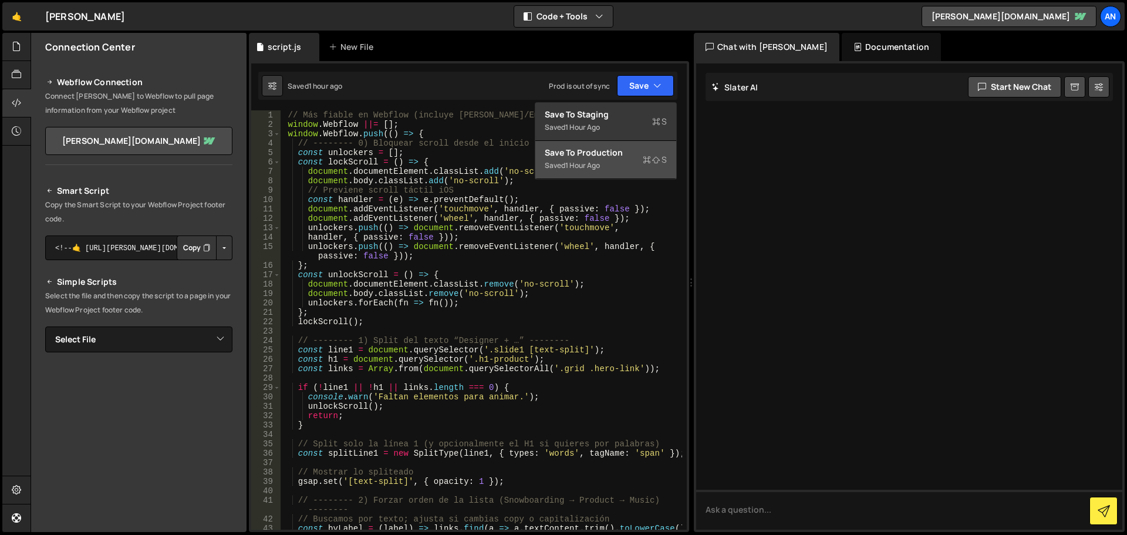
click at [614, 150] on div "Save to Production S" at bounding box center [606, 153] width 122 height 12
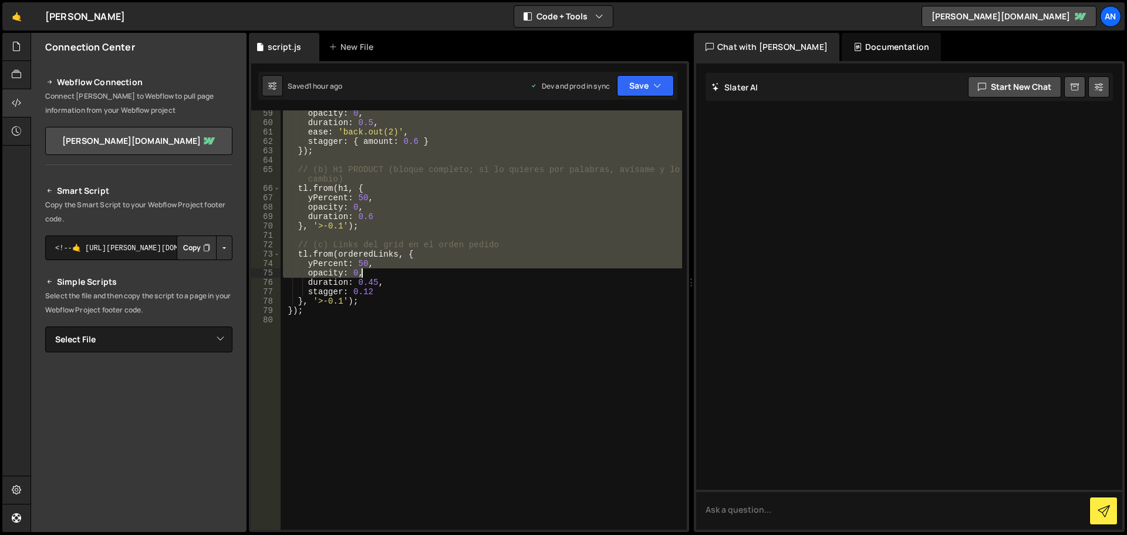
scroll to position [575, 0]
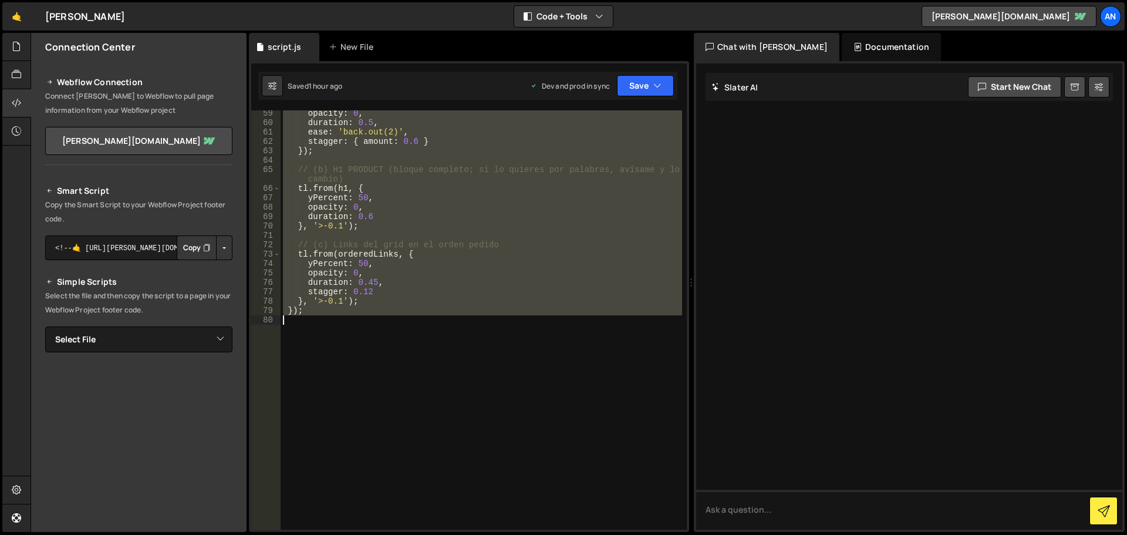
drag, startPoint x: 284, startPoint y: 118, endPoint x: 392, endPoint y: 339, distance: 245.8
click at [392, 339] on div "opacity : 0 , duration : 0.5 , ease : 'back.out(2)' , stagger : { amount : 0.6 …" at bounding box center [482, 328] width 402 height 438
paste textarea "});"
type textarea "});"
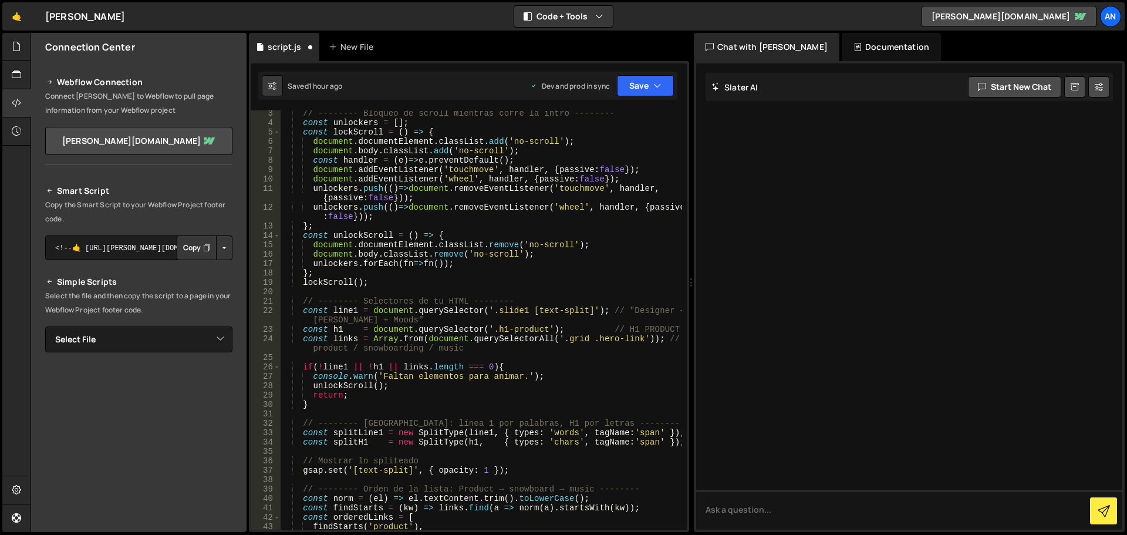
scroll to position [0, 0]
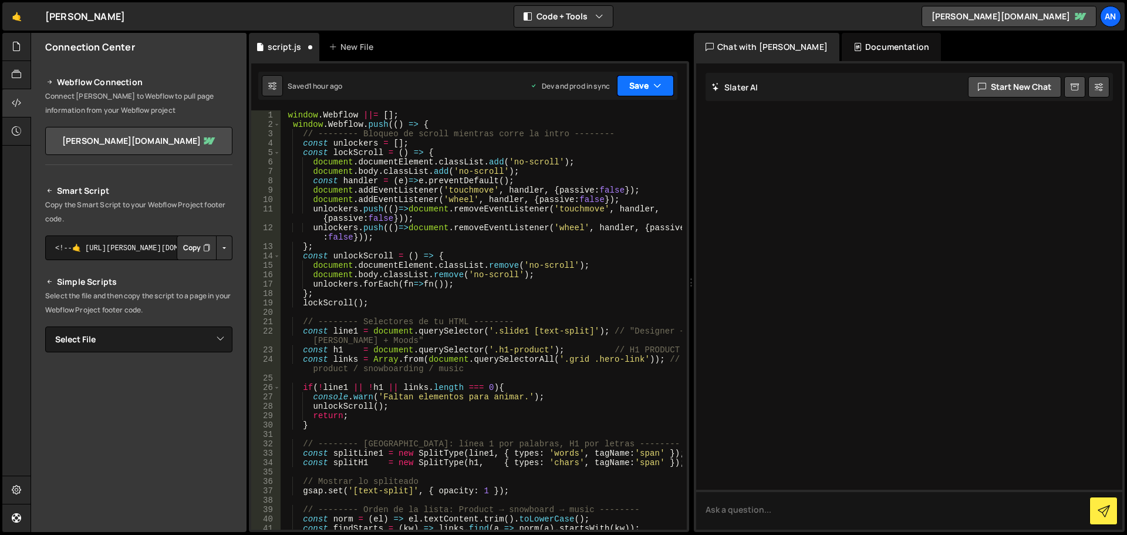
click at [630, 85] on button "Save" at bounding box center [645, 85] width 57 height 21
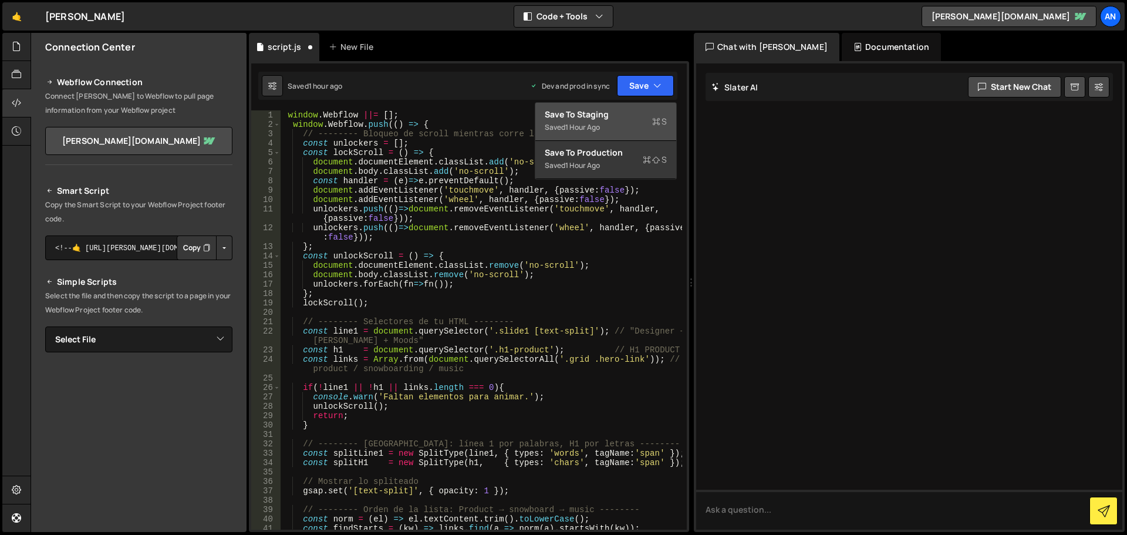
click at [641, 116] on div "Save to Staging S" at bounding box center [606, 115] width 122 height 12
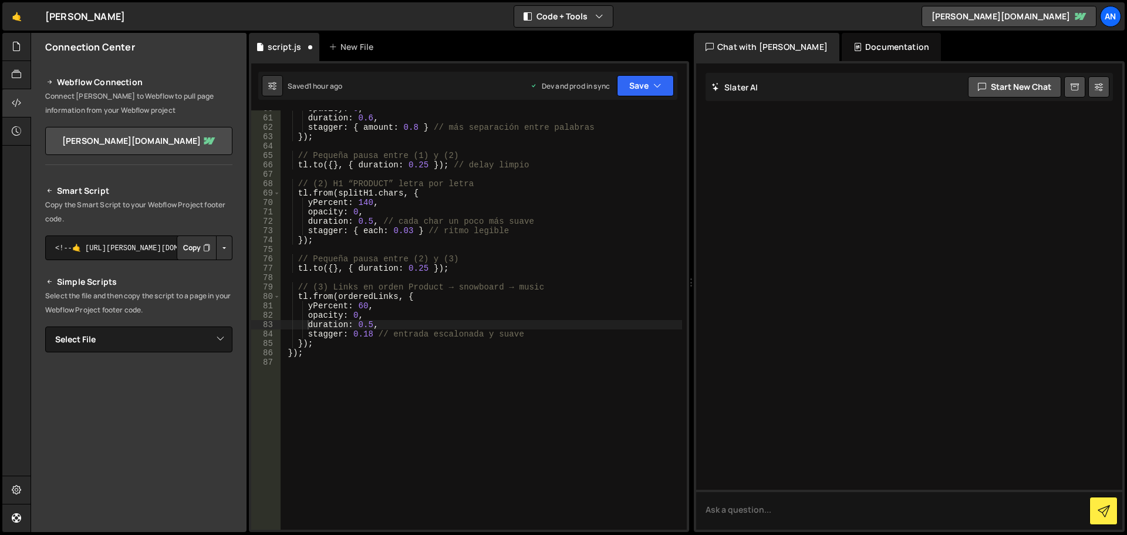
scroll to position [570, 0]
click at [626, 86] on button "Save" at bounding box center [645, 85] width 57 height 21
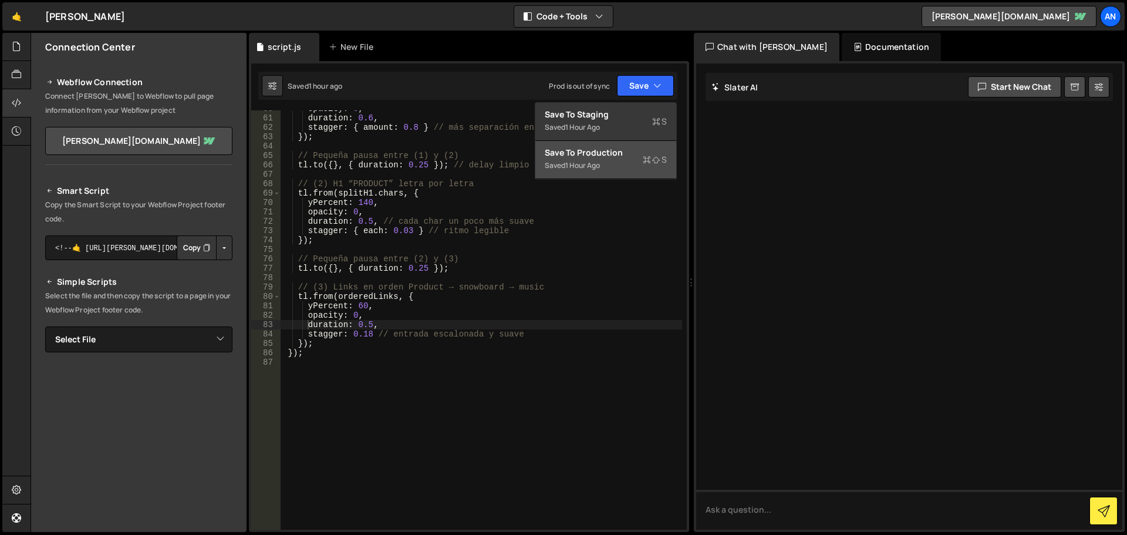
click at [608, 160] on div "Saved 1 hour ago" at bounding box center [606, 166] width 122 height 14
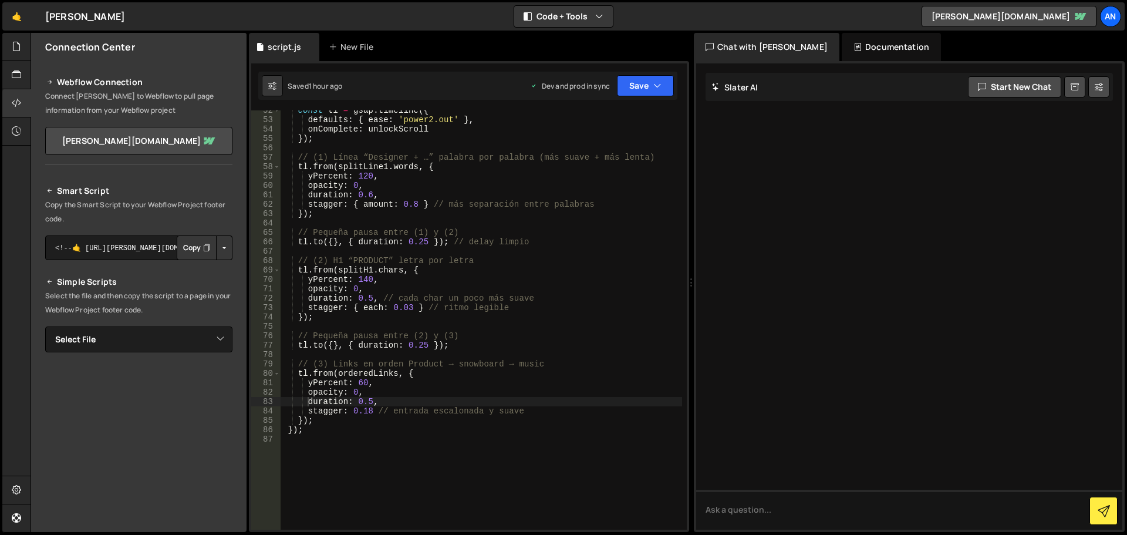
scroll to position [612, 0]
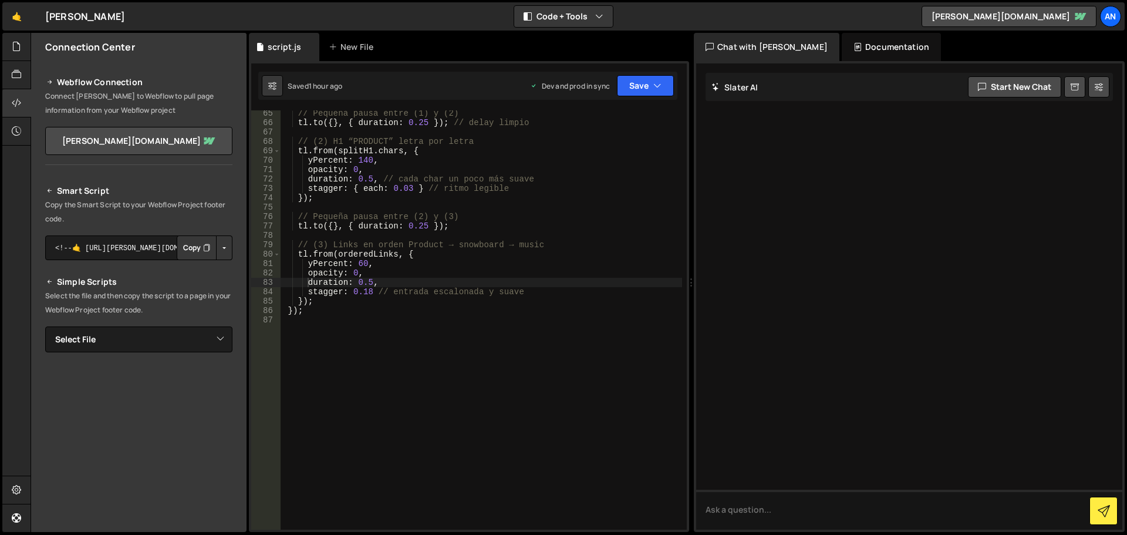
click at [346, 321] on div "// Pequeña pausa entre (1) y (2) tl . to ({ } , { duration : 0.25 }) ; // delay…" at bounding box center [482, 328] width 402 height 438
paste textarea "});"
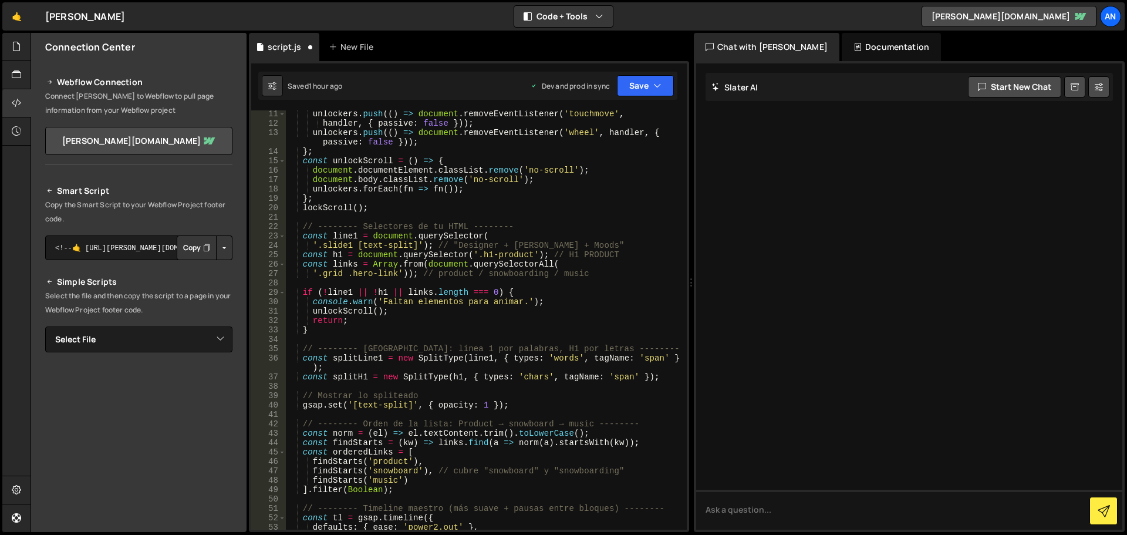
scroll to position [0, 0]
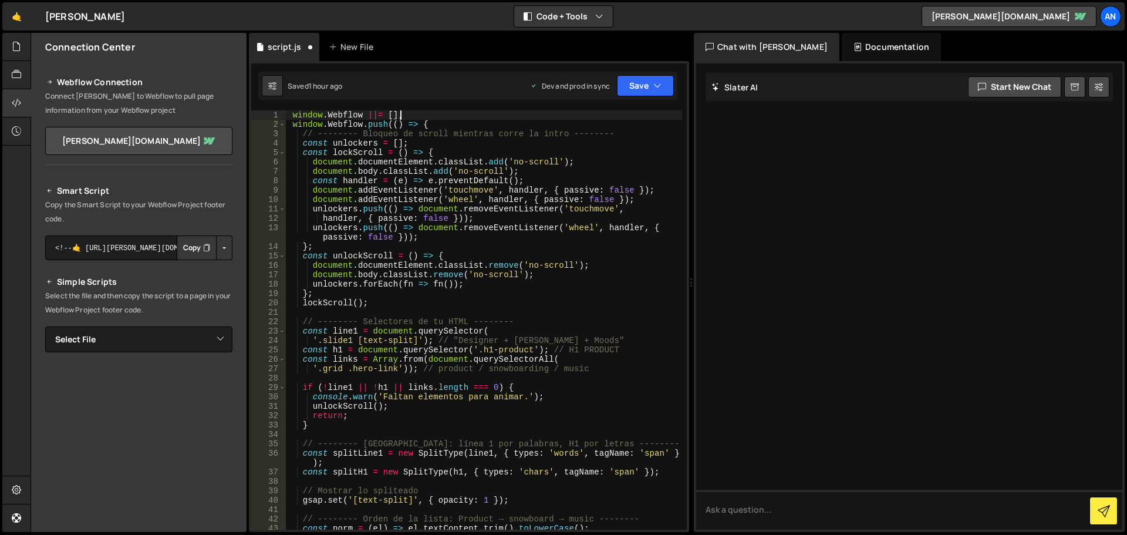
click at [444, 119] on div "window . Webflow ||= [ ] ; window . Webflow . push (( ) => { // -------- Bloque…" at bounding box center [483, 329] width 397 height 438
click at [434, 123] on div "window . Webflow ||= [ ] ; window . Webflow . push (( ) => { // -------- Bloque…" at bounding box center [483, 329] width 397 height 438
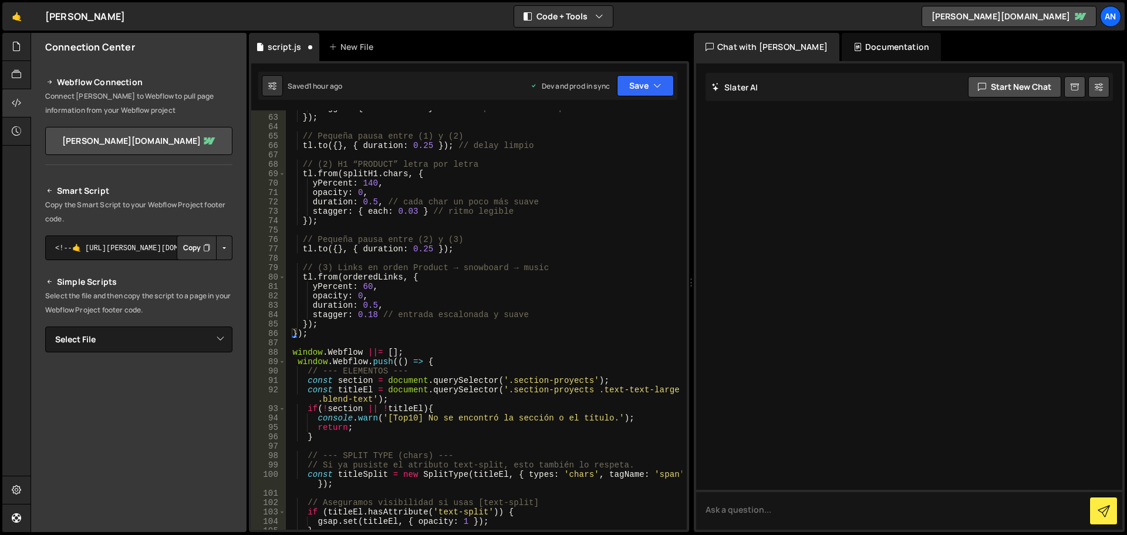
scroll to position [634, 0]
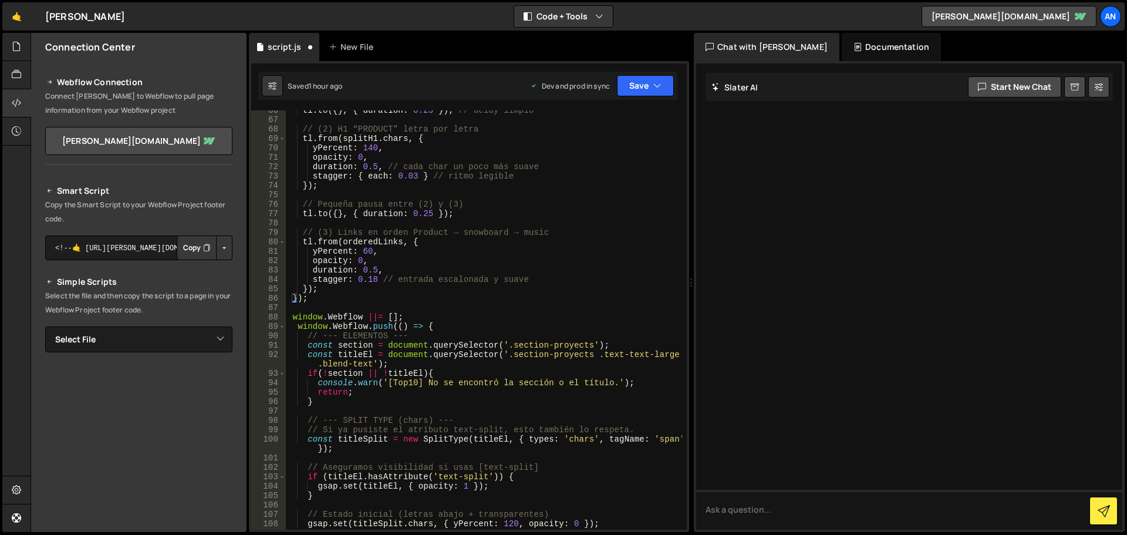
click at [433, 322] on div "tl . to ({ } , { duration : 0.25 }) ; // delay limpio // (2) H1 “PRODUCT” letra…" at bounding box center [483, 325] width 397 height 438
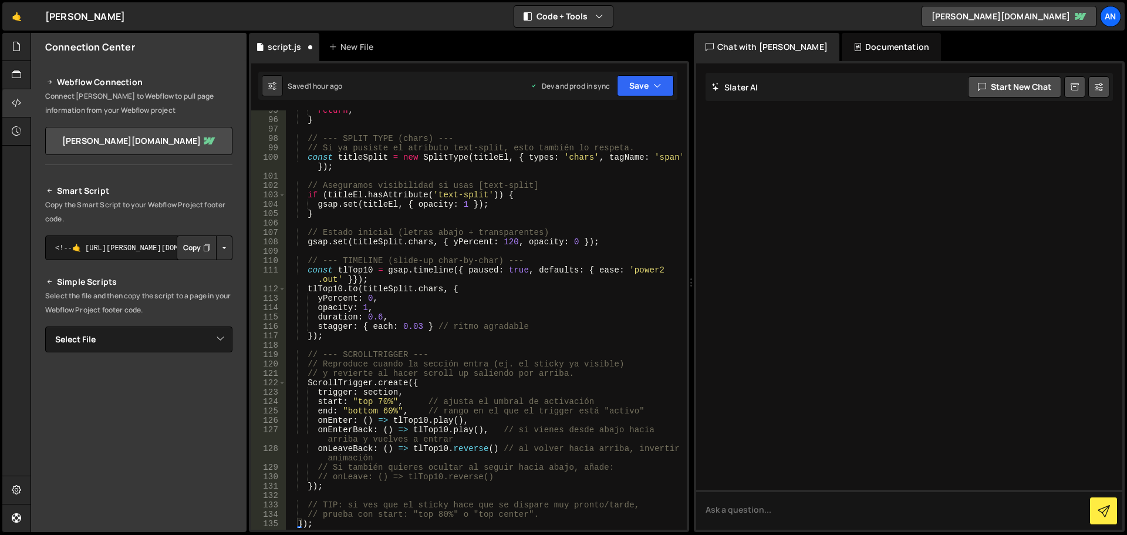
scroll to position [1022, 0]
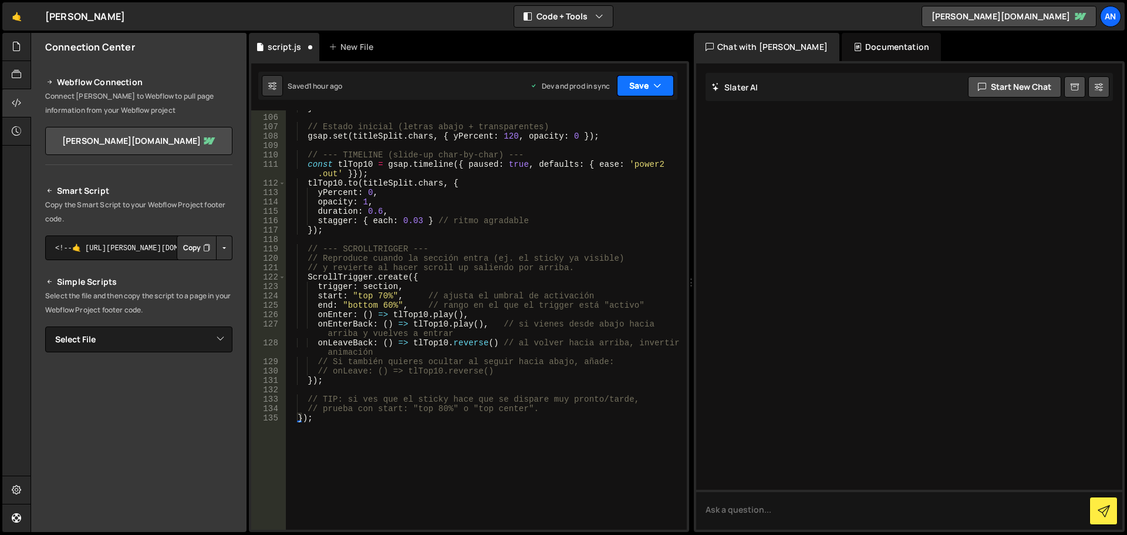
type textarea "window.Webflow.push(() => {"
click at [628, 93] on button "Save" at bounding box center [645, 85] width 57 height 21
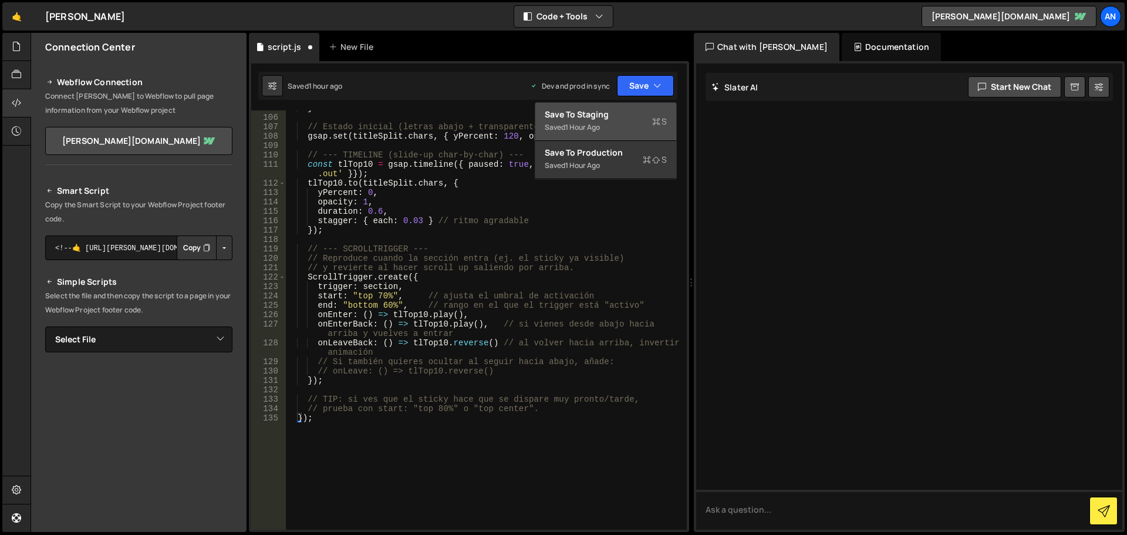
click at [619, 113] on div "Save to Staging S" at bounding box center [606, 115] width 122 height 12
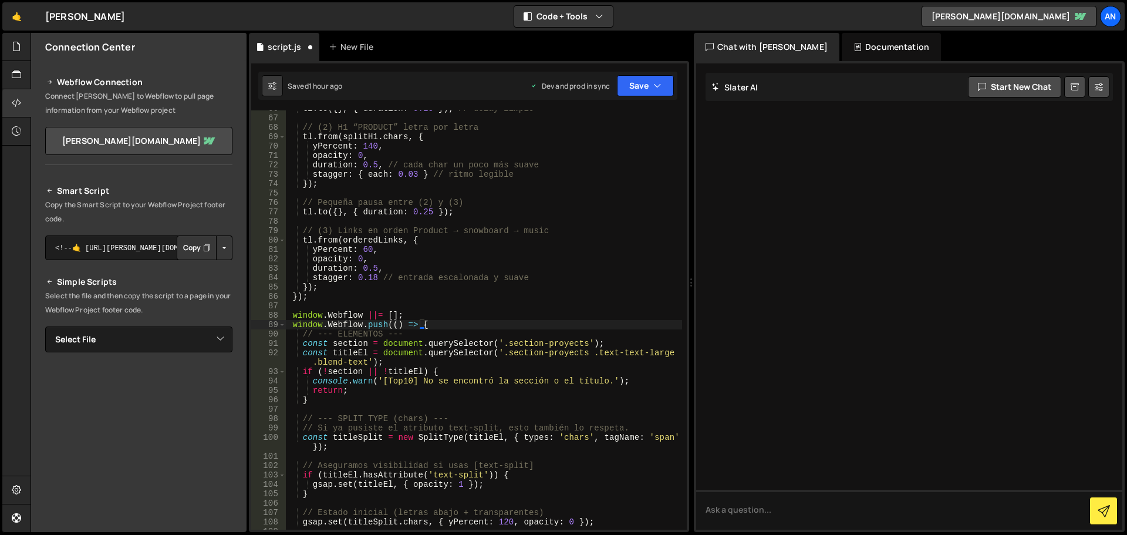
scroll to position [636, 0]
click at [656, 85] on icon "button" at bounding box center [658, 86] width 8 height 12
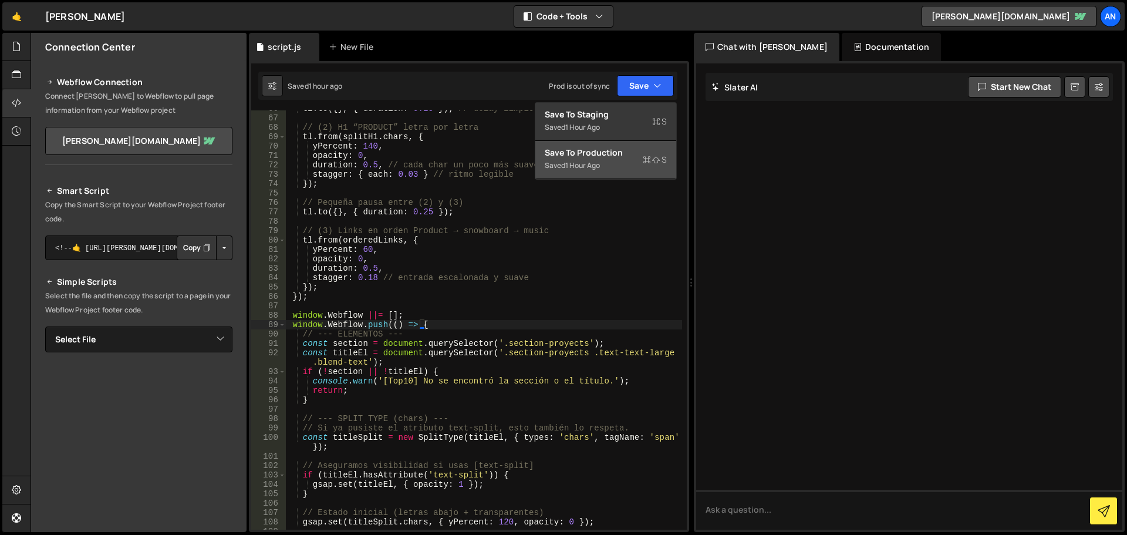
click at [608, 154] on div "Save to Production S" at bounding box center [606, 153] width 122 height 12
